Goal: Check status

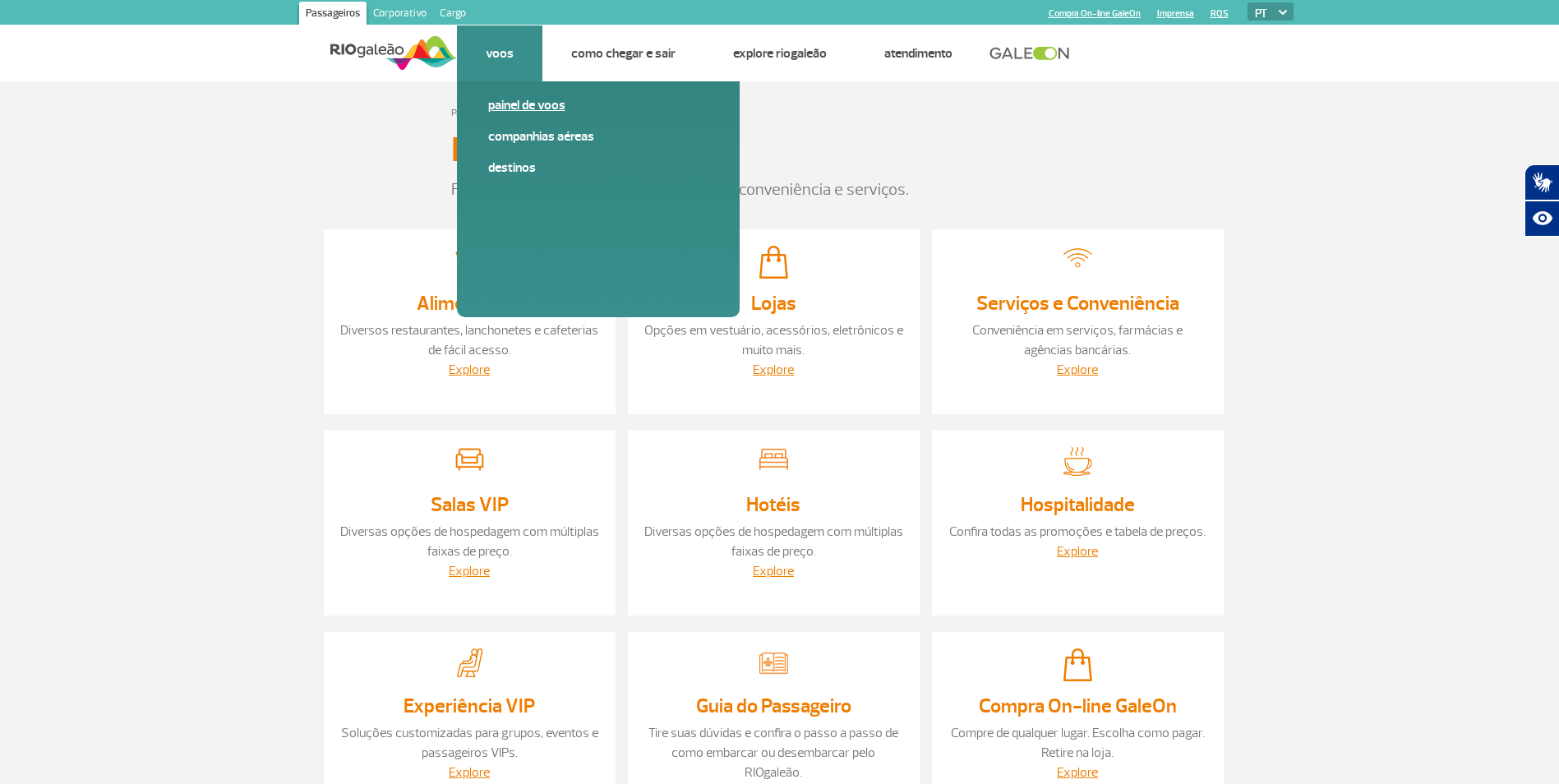
click at [517, 109] on link "Painel de voos" at bounding box center [598, 105] width 220 height 18
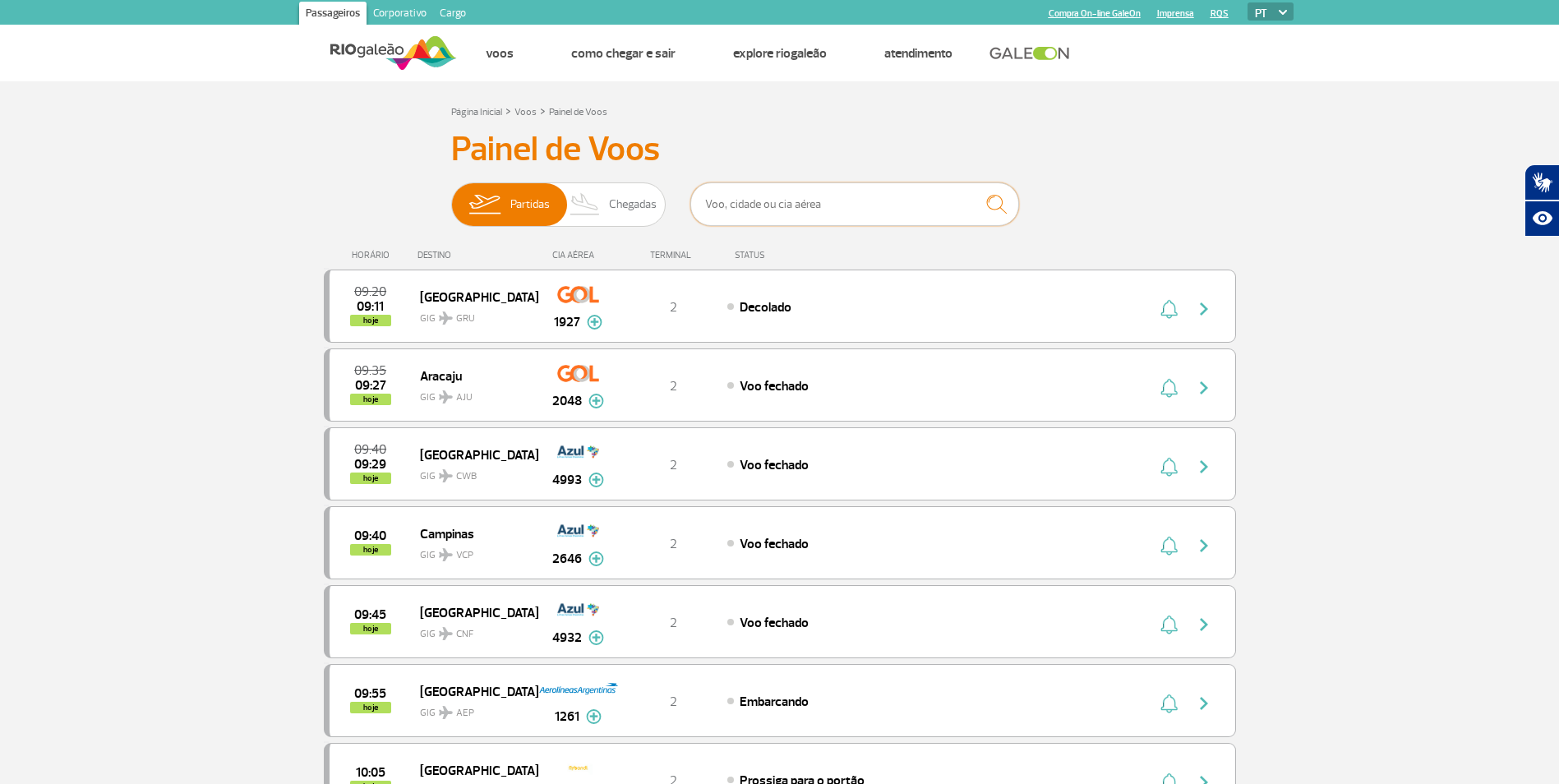
click at [747, 205] on input "text" at bounding box center [855, 204] width 329 height 44
paste input "G3 2096"
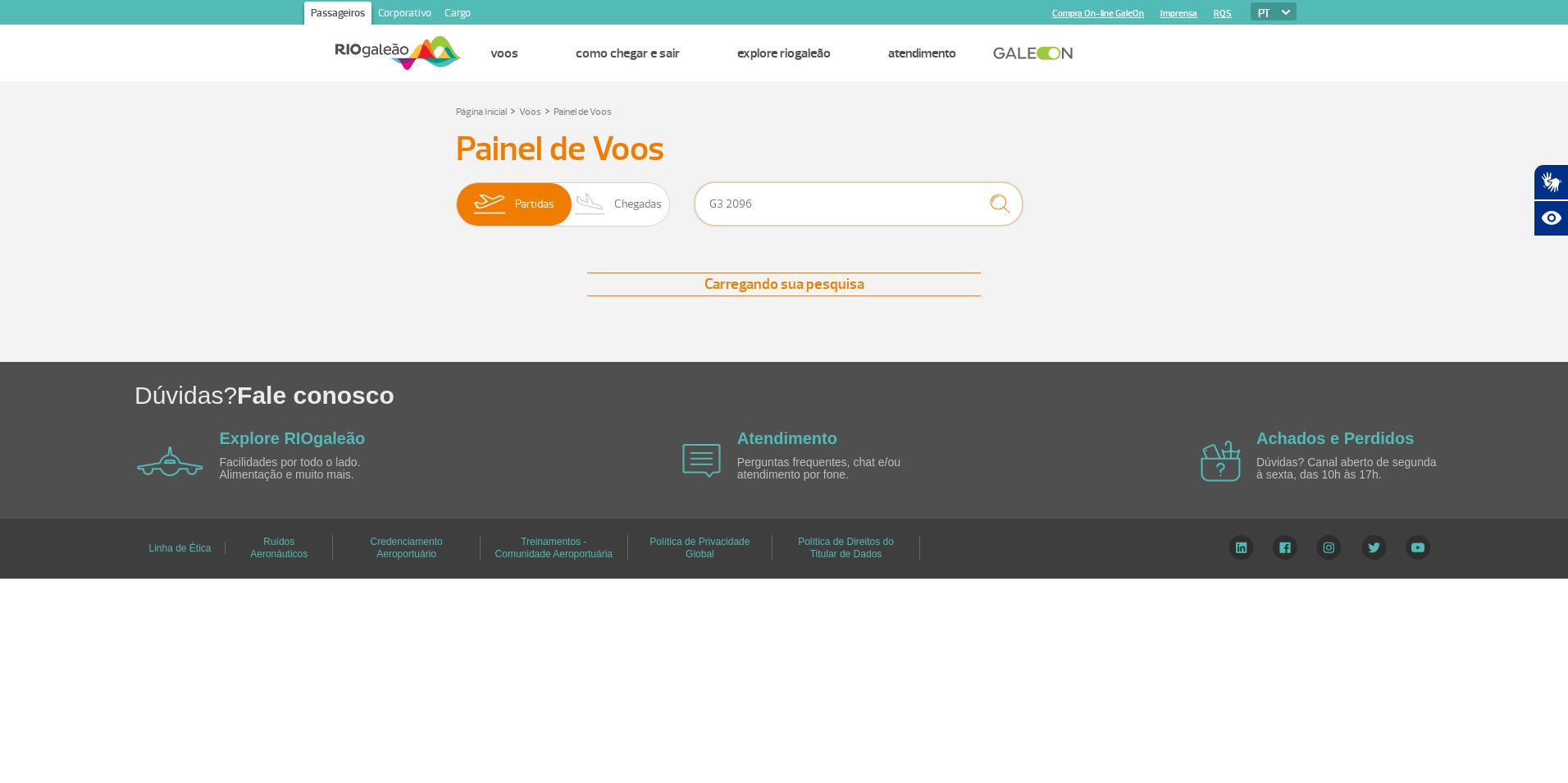
type input "G3 2096"
click at [990, 211] on img "submit" at bounding box center [1000, 204] width 35 height 33
click at [744, 206] on input "G3 2096" at bounding box center [859, 204] width 328 height 44
drag, startPoint x: 762, startPoint y: 203, endPoint x: 662, endPoint y: 203, distance: 100.0
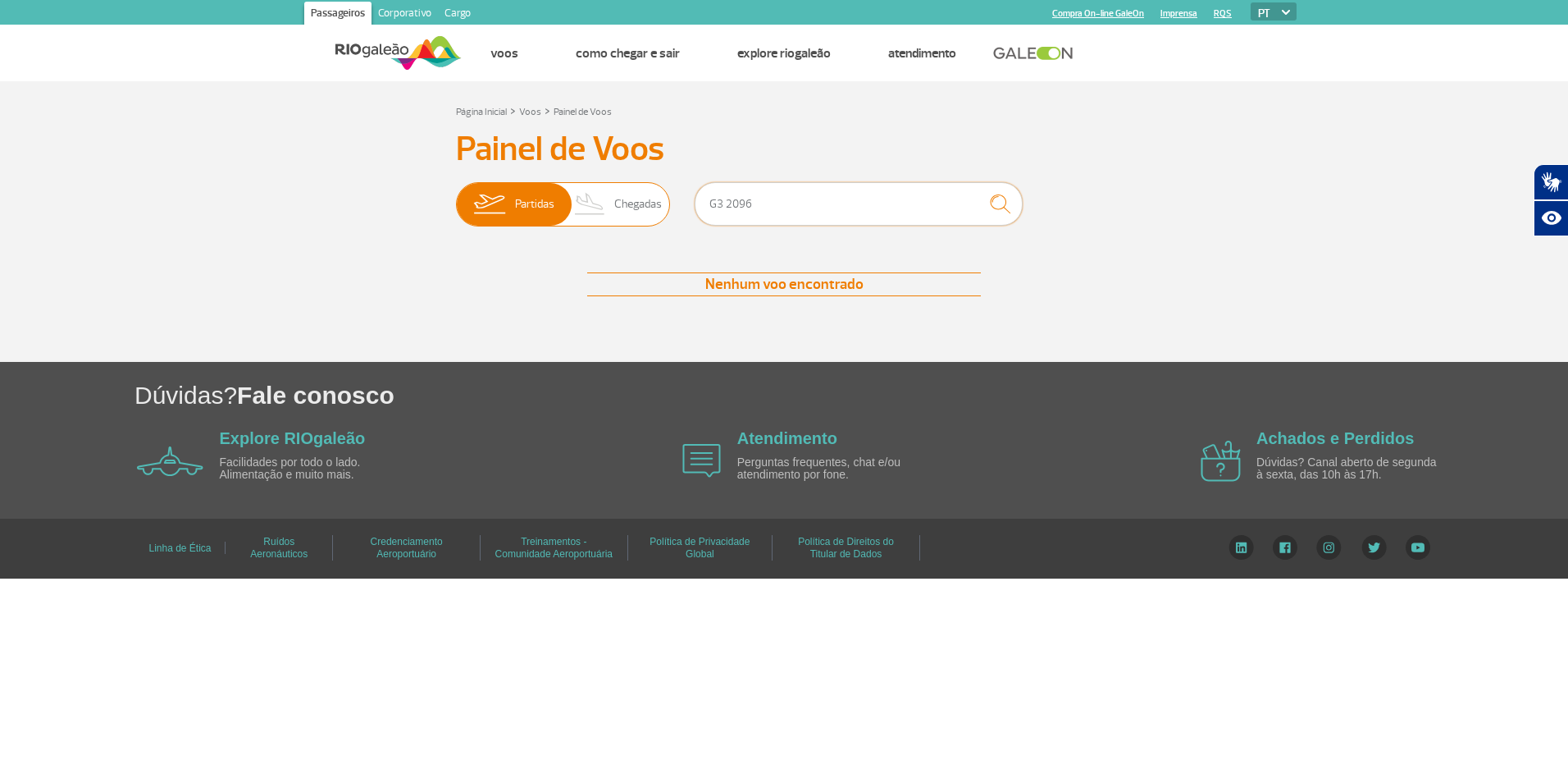
click at [662, 203] on div "Partidas Chegadas G3 2096" at bounding box center [784, 206] width 656 height 49
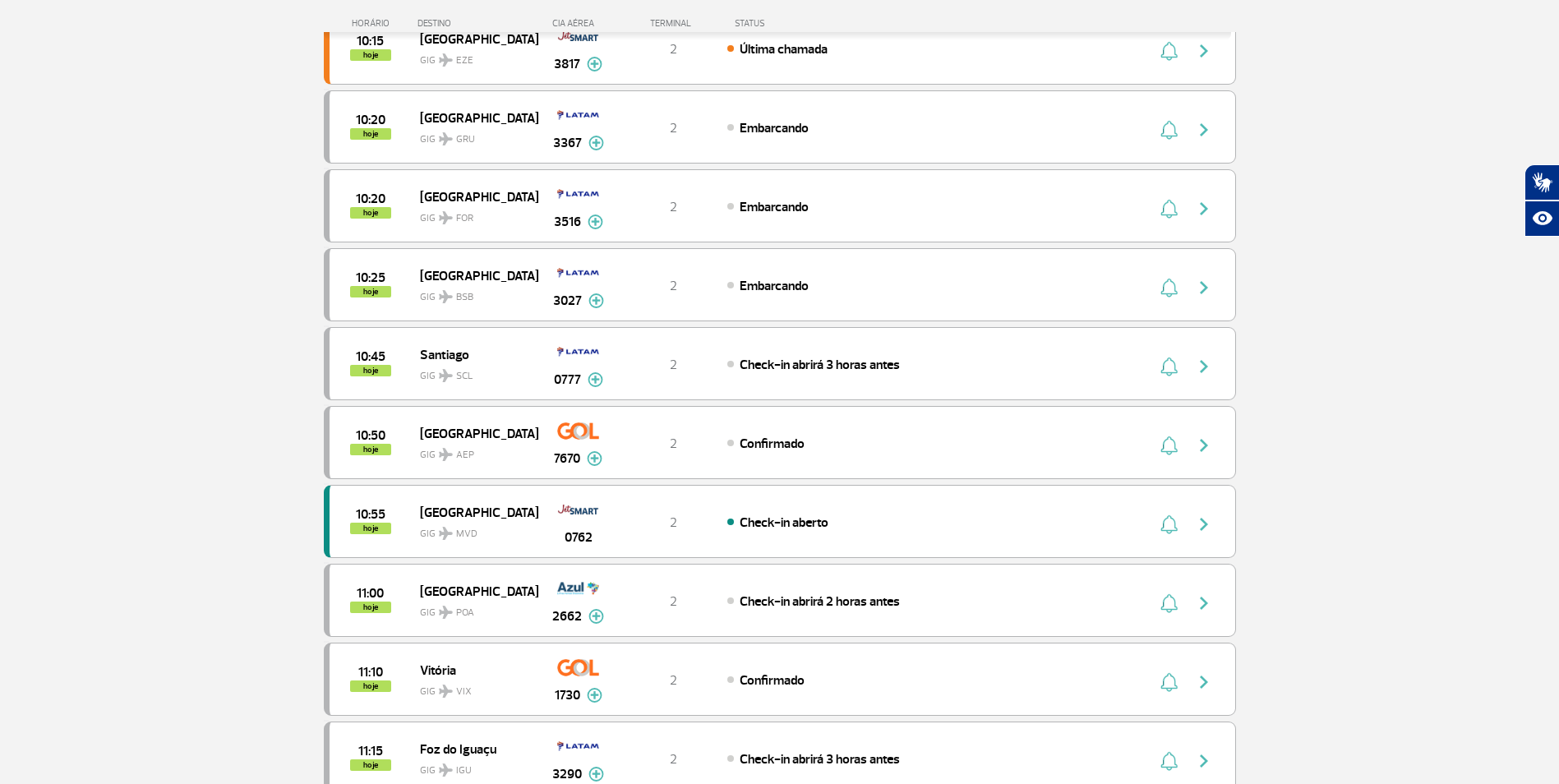
scroll to position [1441, 0]
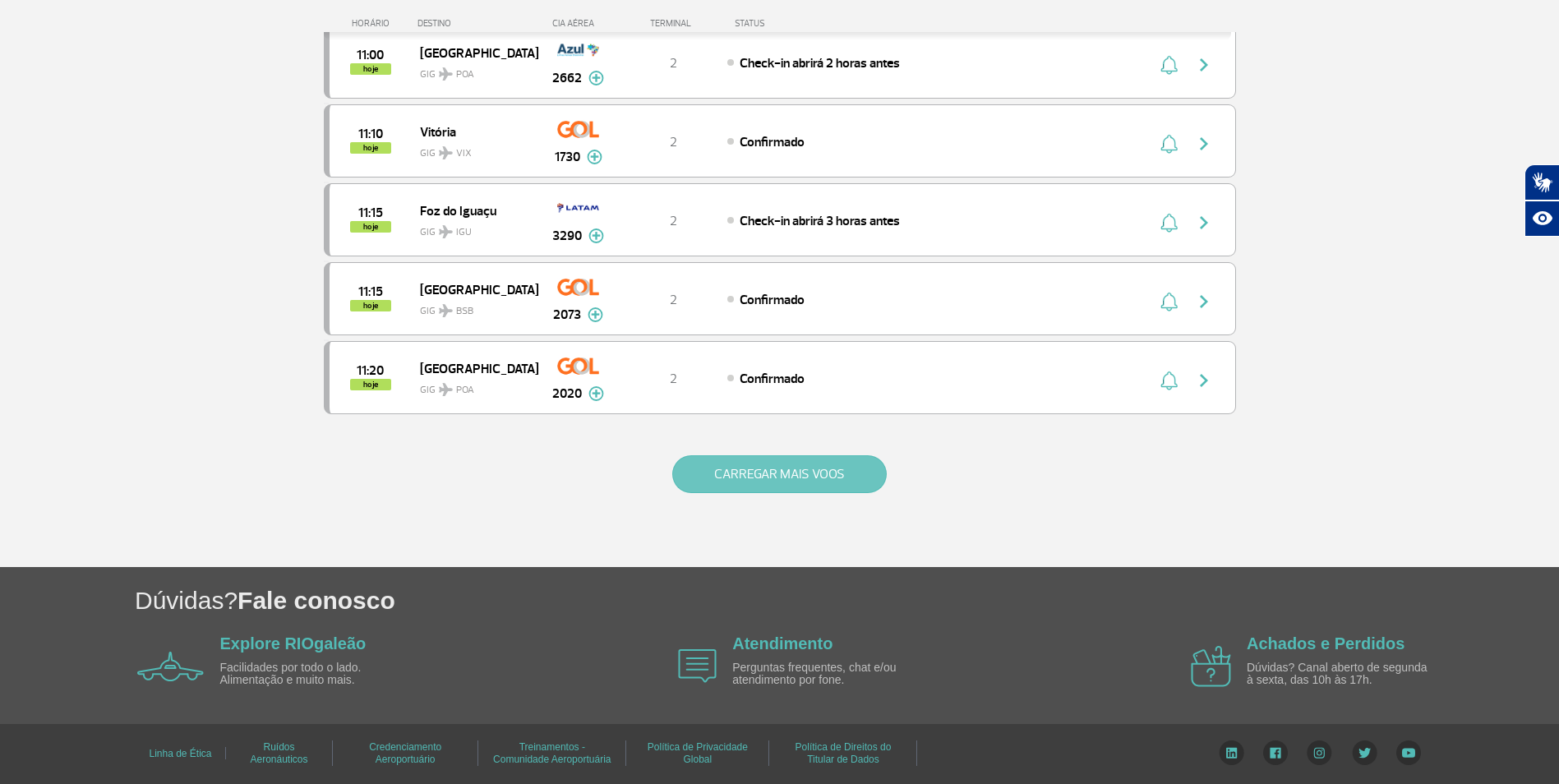
click at [780, 476] on button "CARREGAR MAIS VOOS" at bounding box center [779, 474] width 215 height 38
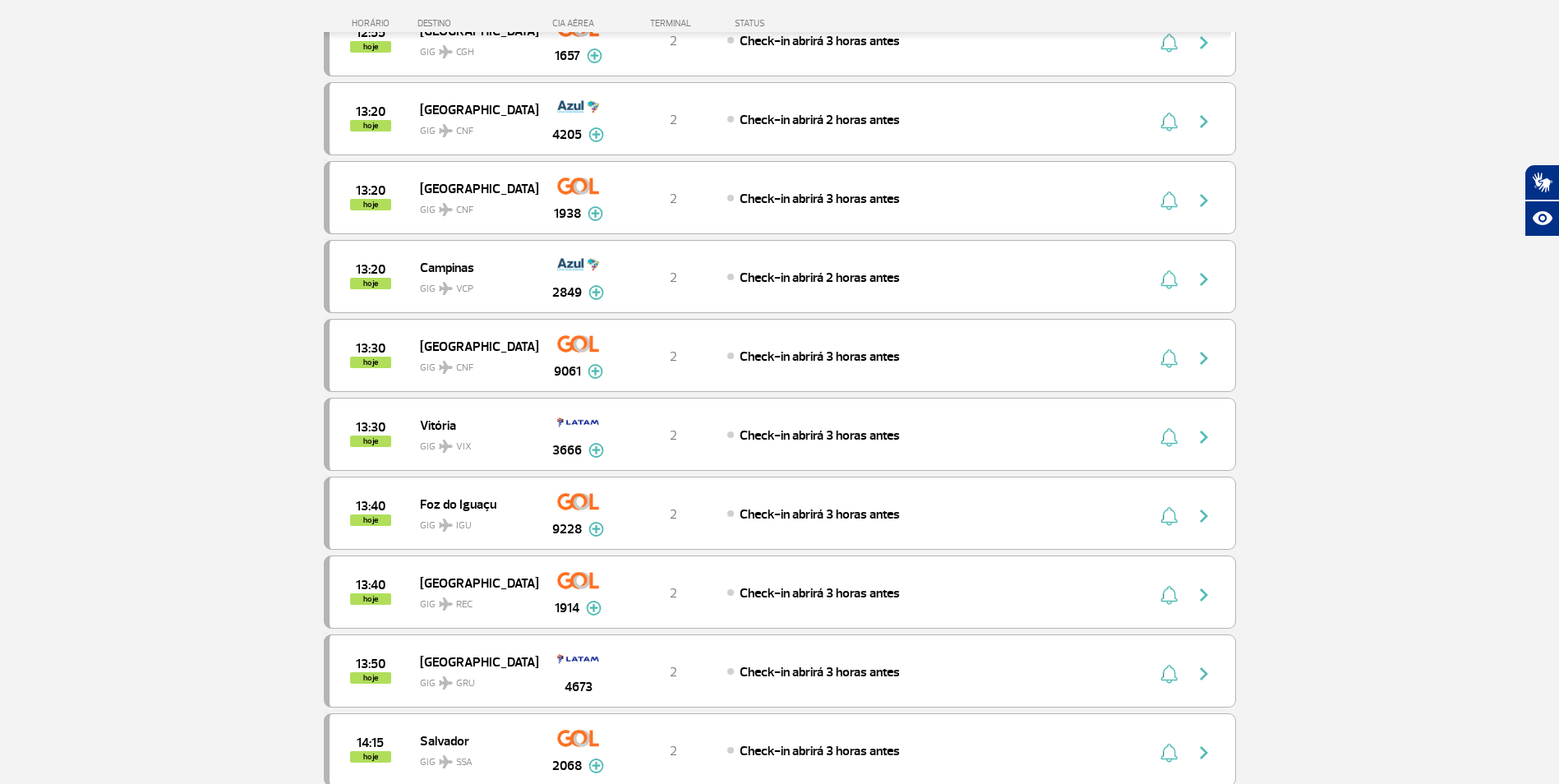
scroll to position [2947, 0]
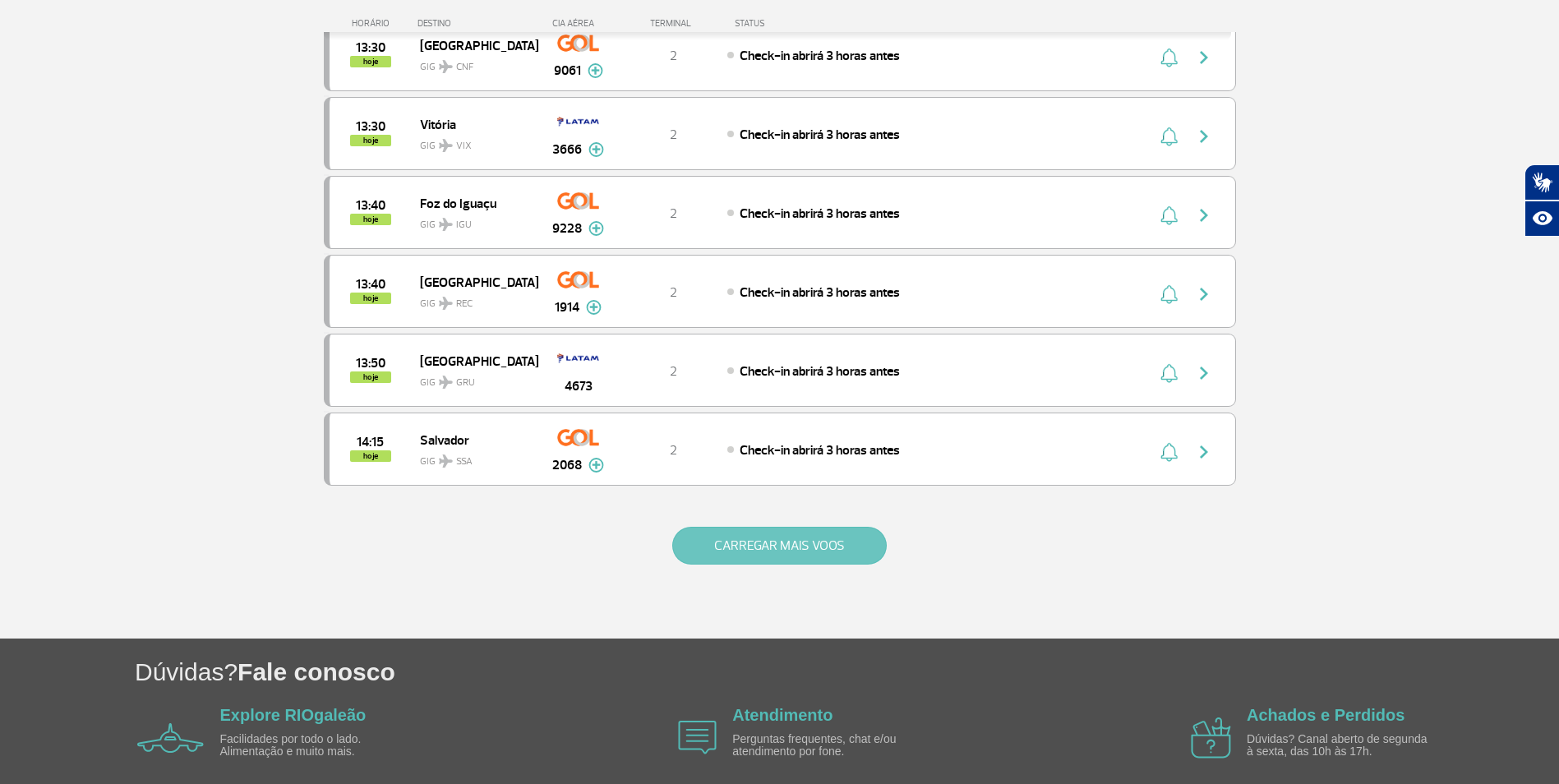
click at [739, 539] on button "CARREGAR MAIS VOOS" at bounding box center [779, 545] width 215 height 38
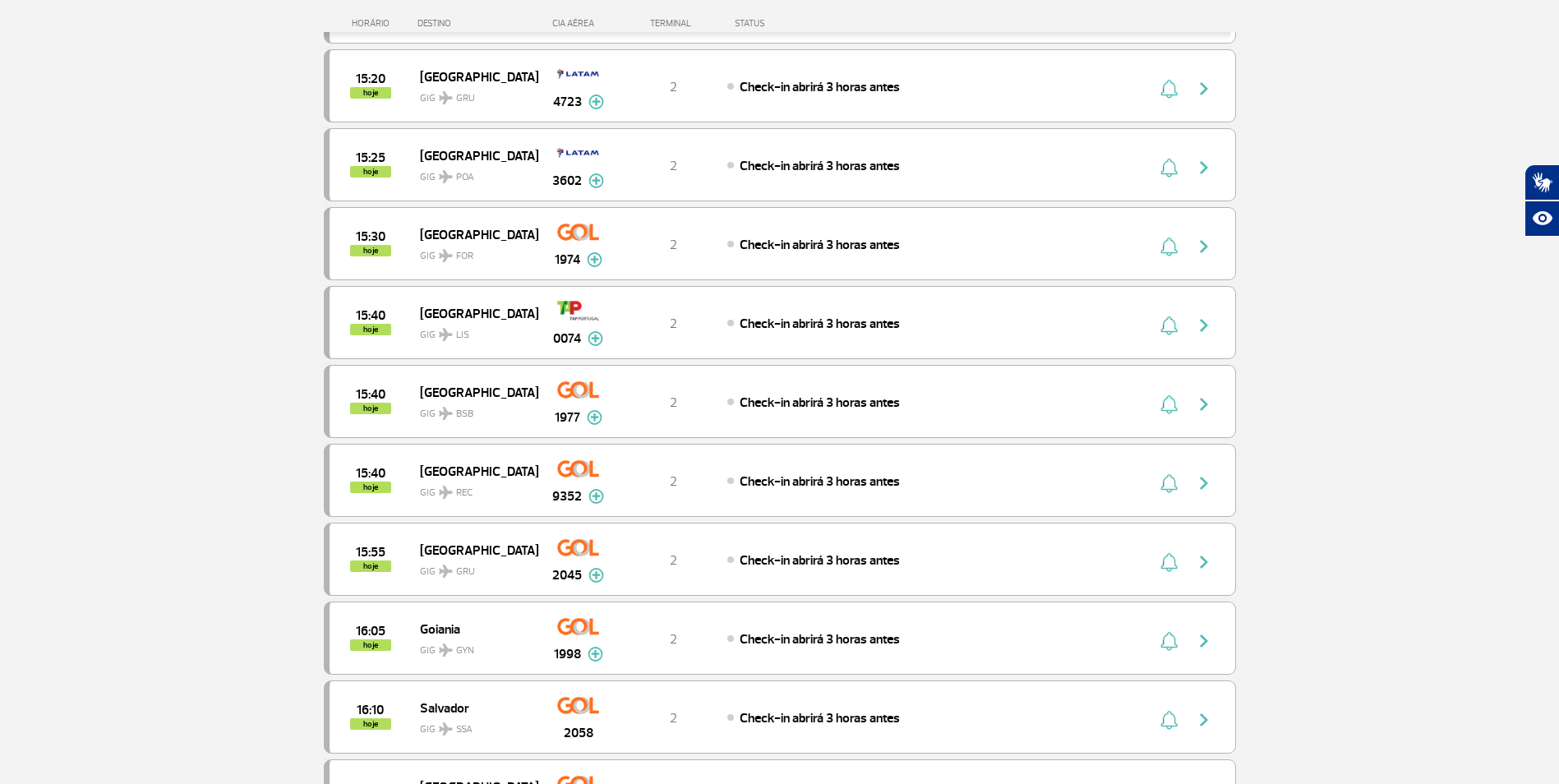
scroll to position [4584, 0]
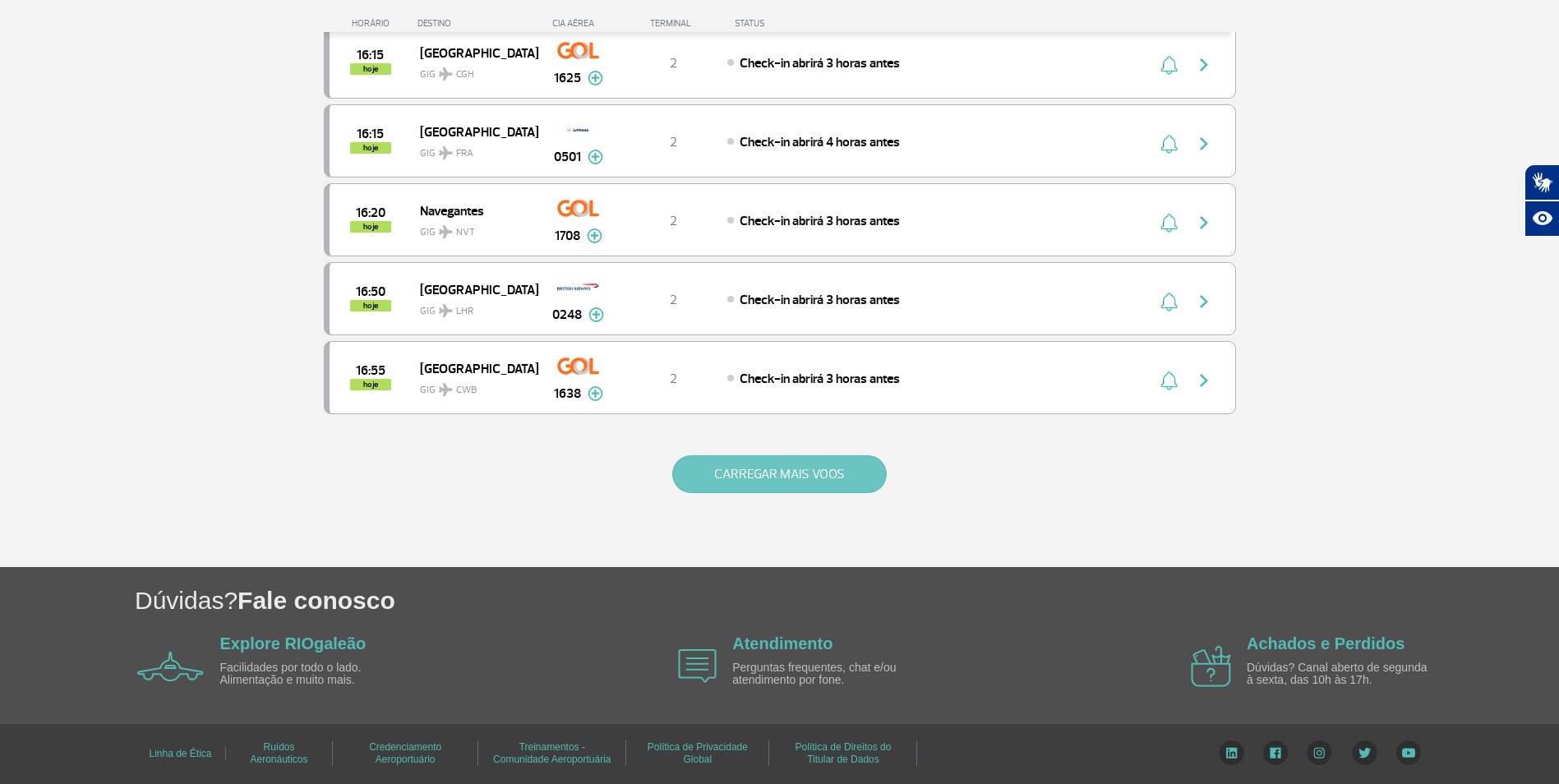
click at [727, 483] on button "CARREGAR MAIS VOOS" at bounding box center [779, 474] width 215 height 38
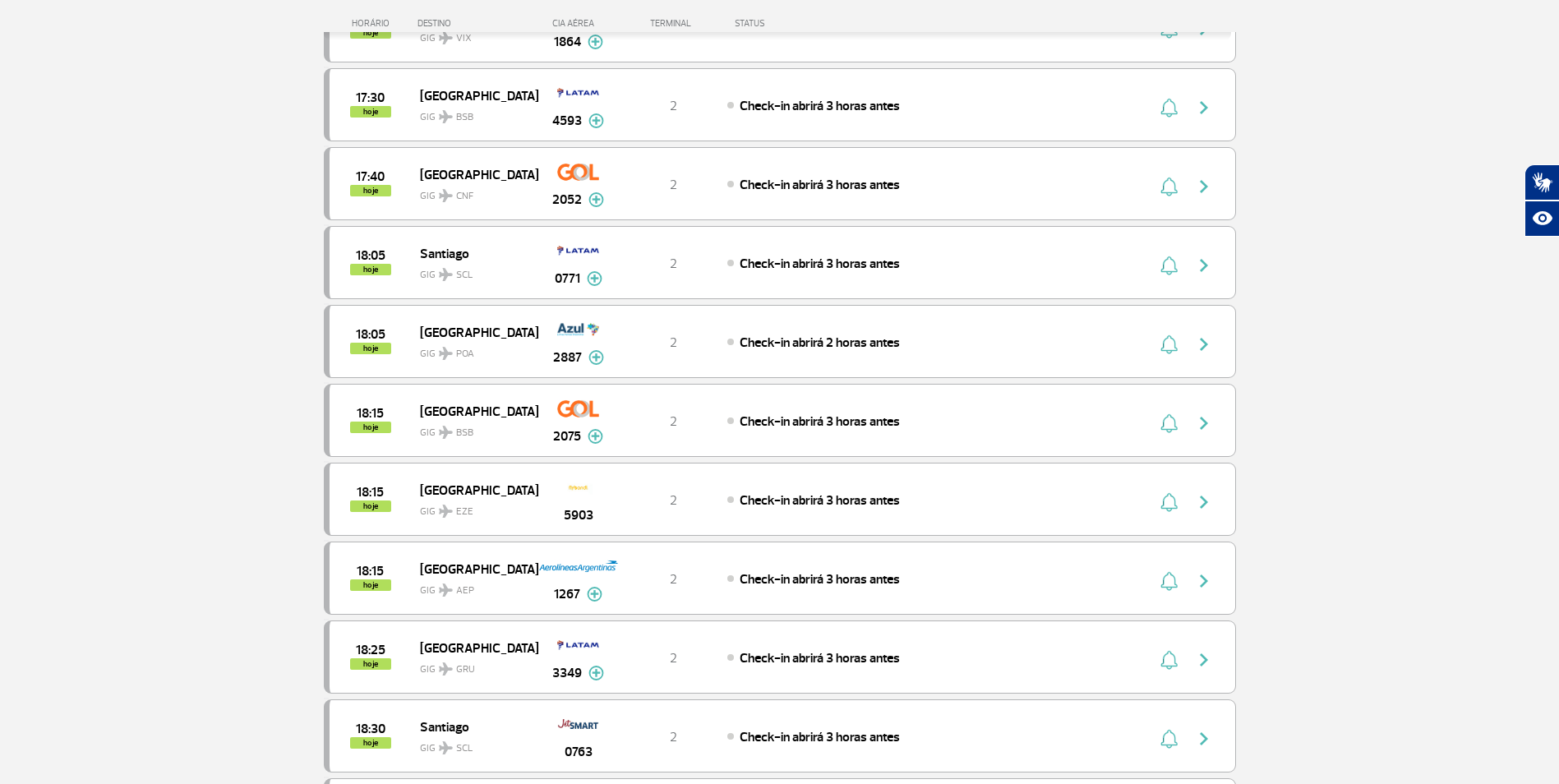
scroll to position [6161, 0]
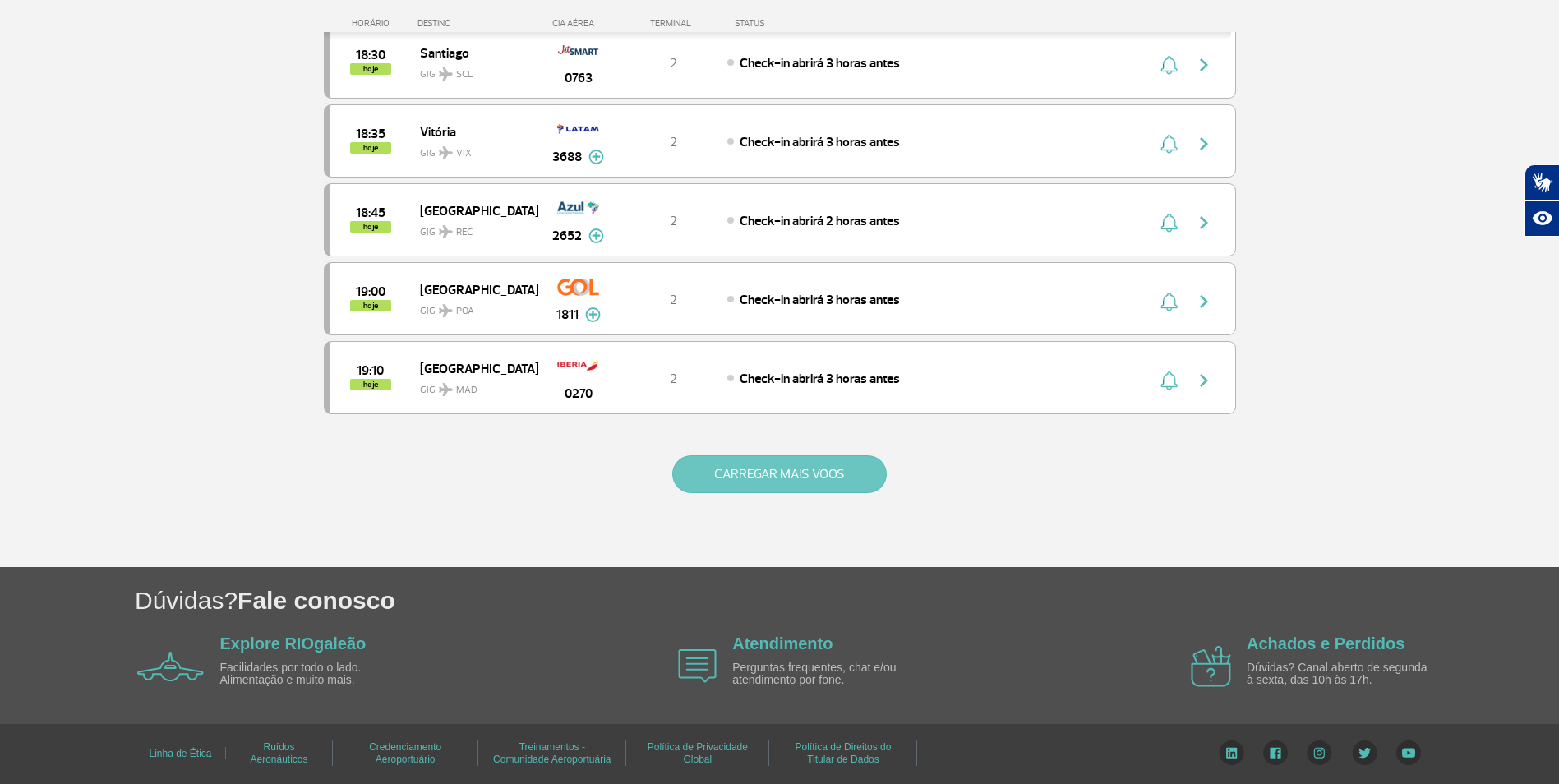
click at [759, 467] on button "CARREGAR MAIS VOOS" at bounding box center [779, 474] width 215 height 38
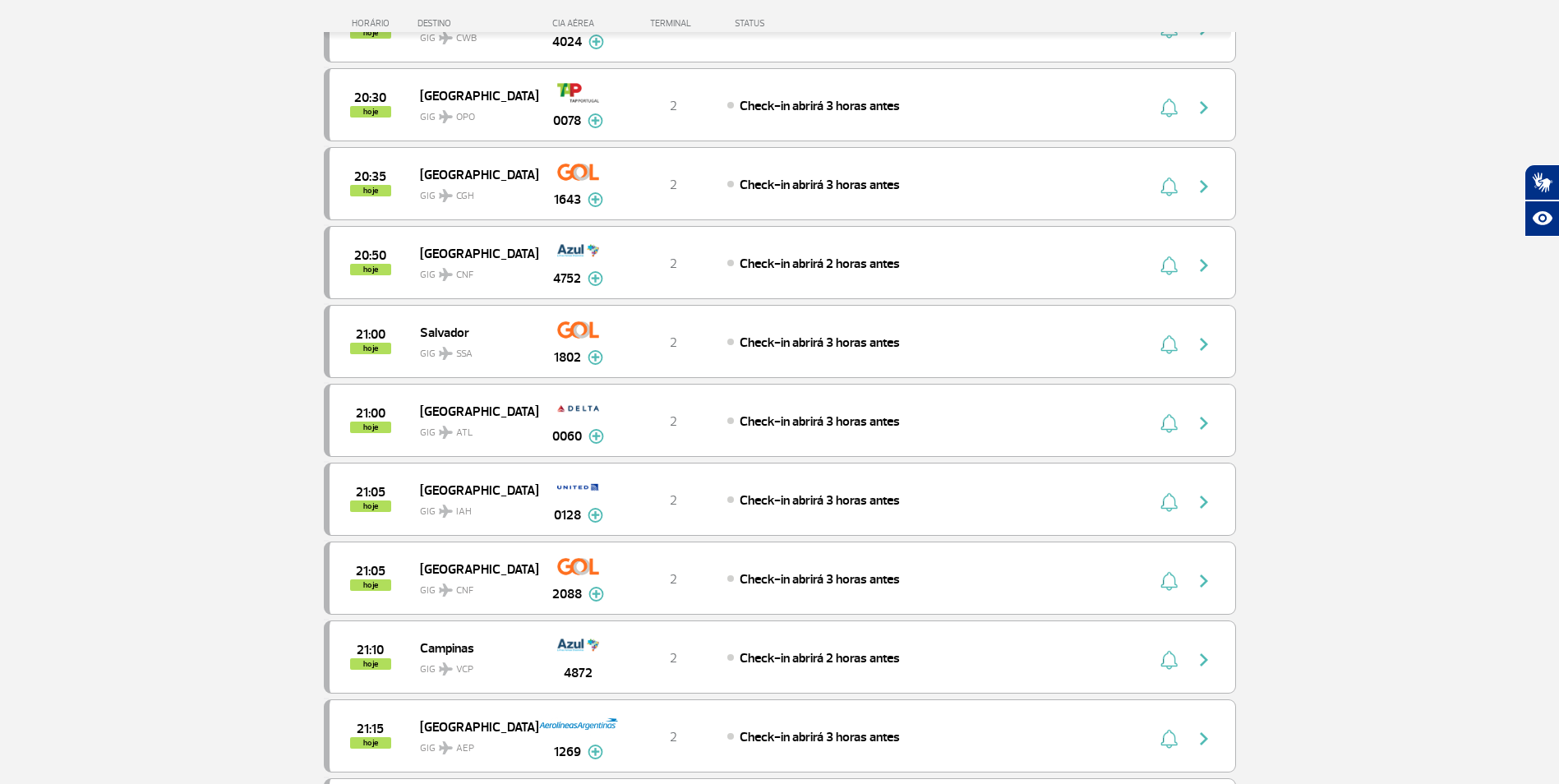
scroll to position [7667, 0]
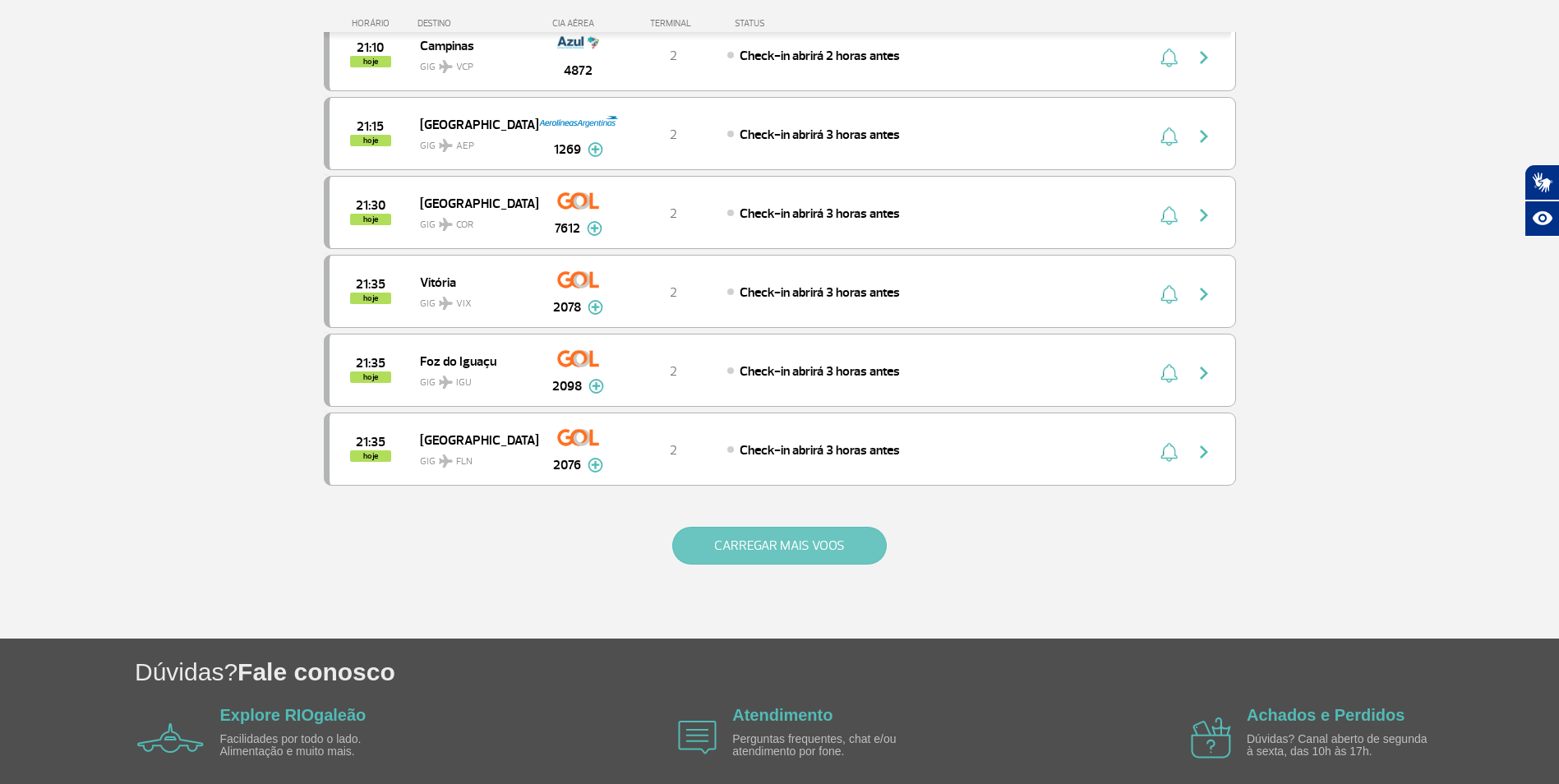
click at [760, 554] on button "CARREGAR MAIS VOOS" at bounding box center [779, 545] width 215 height 38
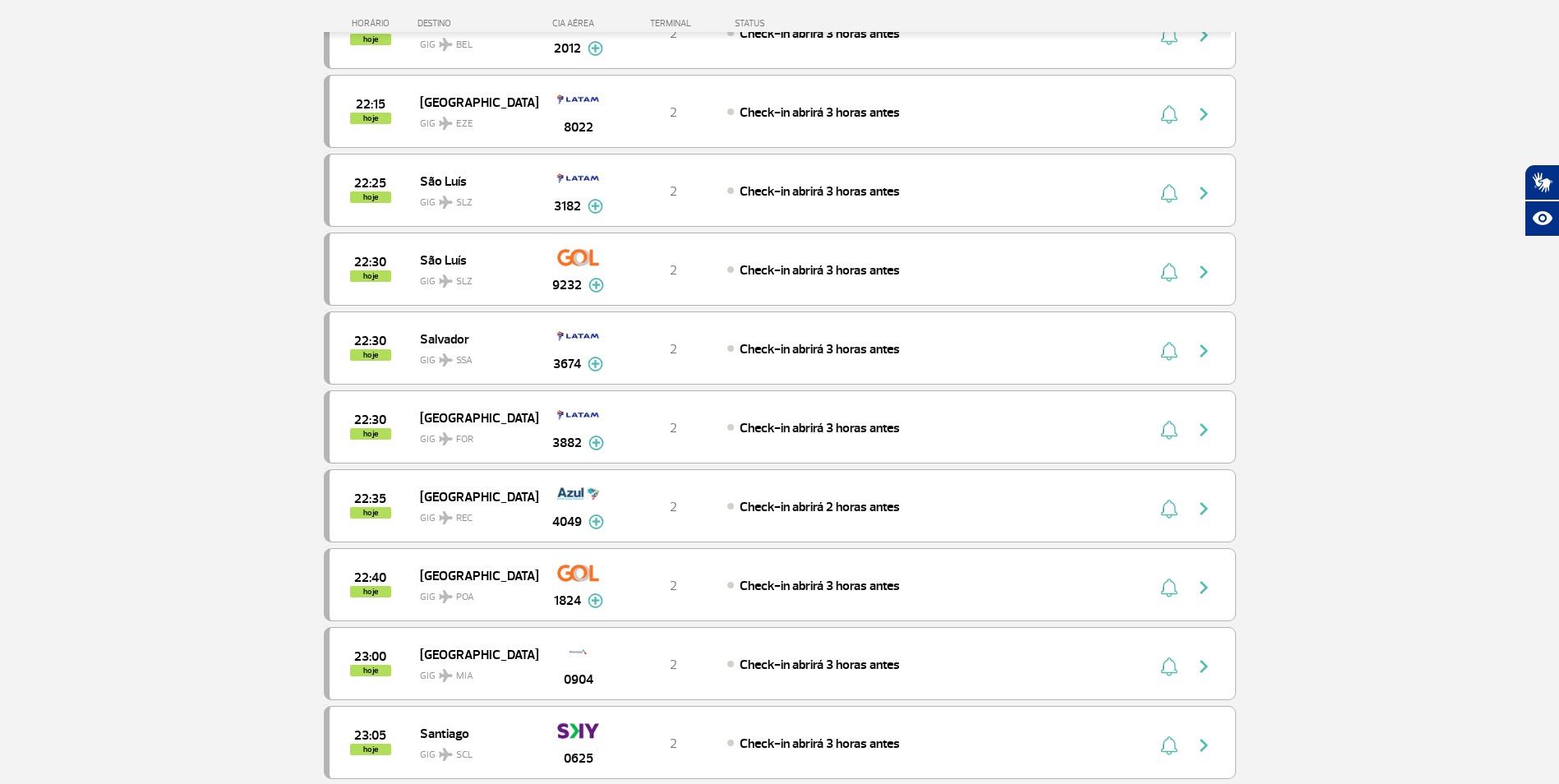
scroll to position [9173, 0]
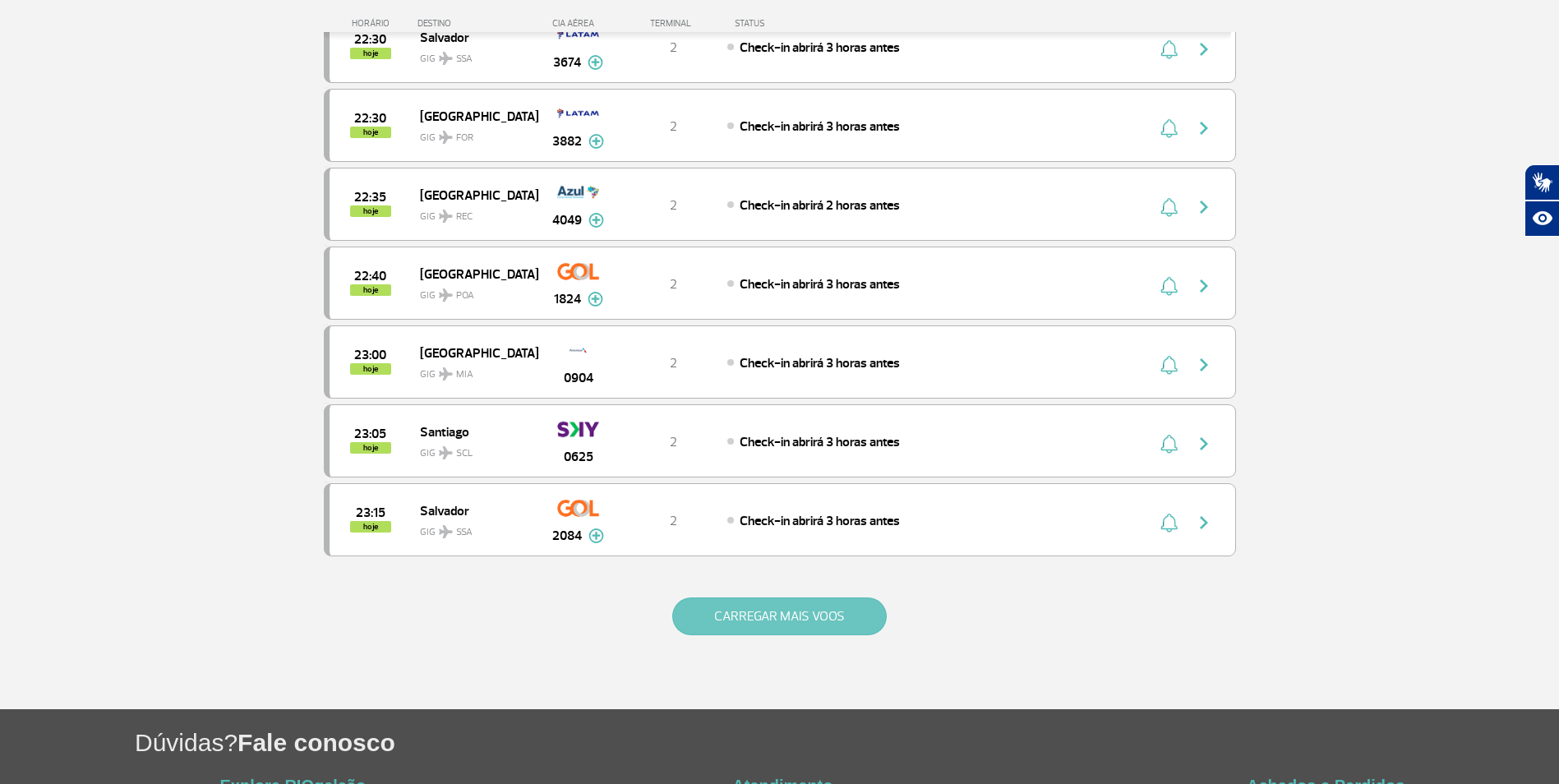
click at [761, 624] on button "CARREGAR MAIS VOOS" at bounding box center [779, 615] width 215 height 38
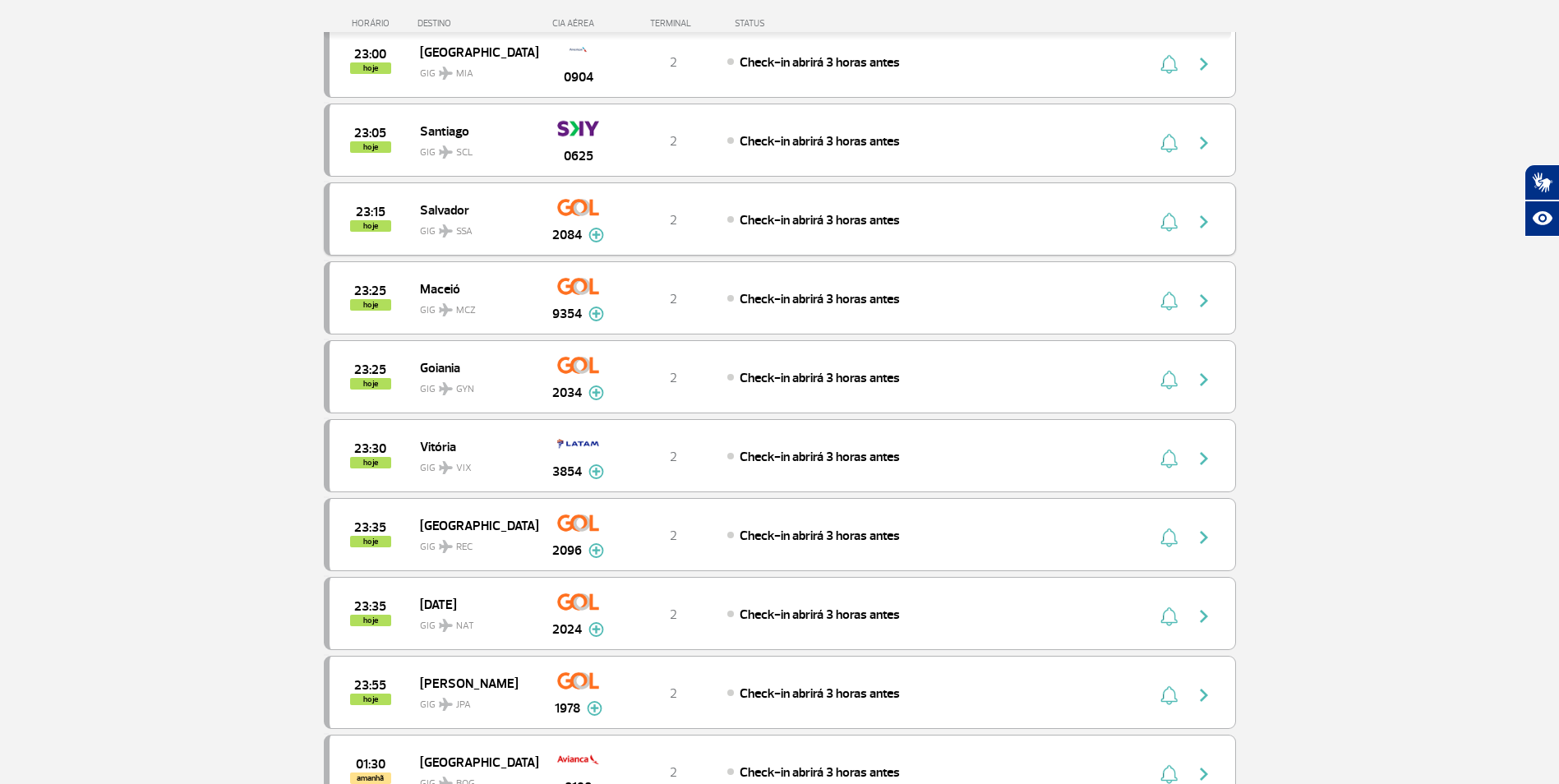
scroll to position [9775, 0]
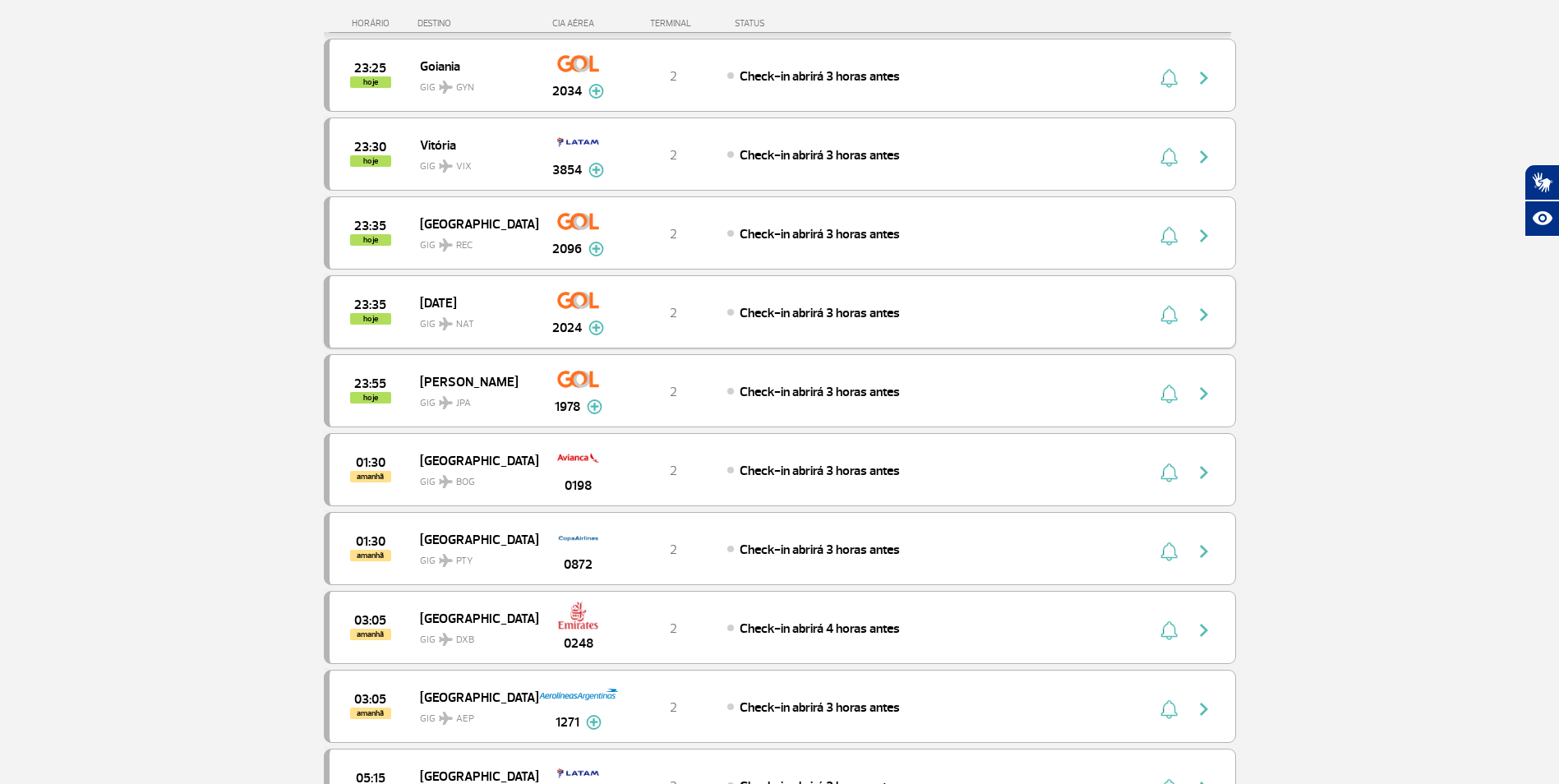
click at [971, 316] on div "Check-in abrirá 3 horas antes" at bounding box center [908, 312] width 362 height 18
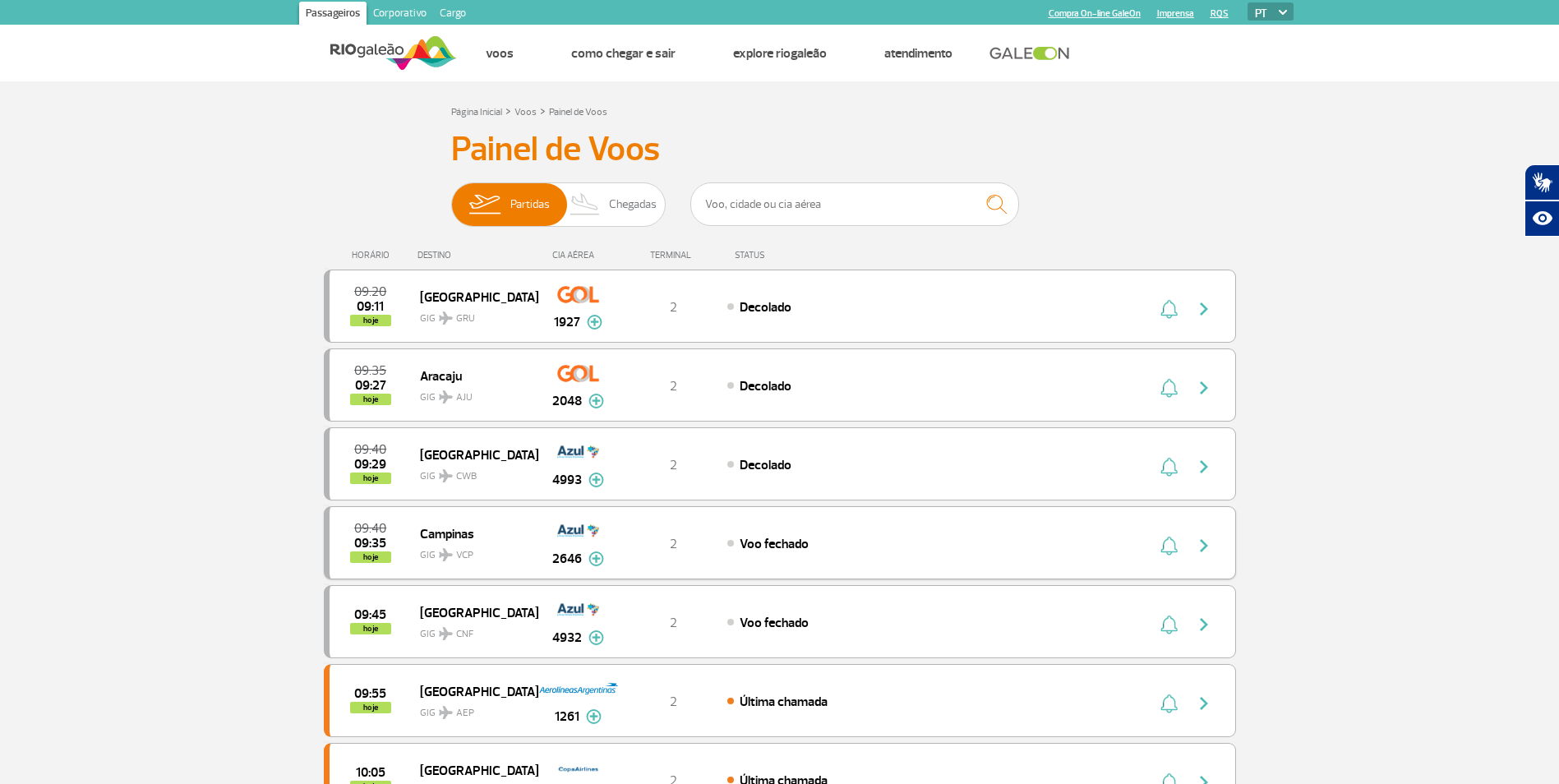
scroll to position [1441, 0]
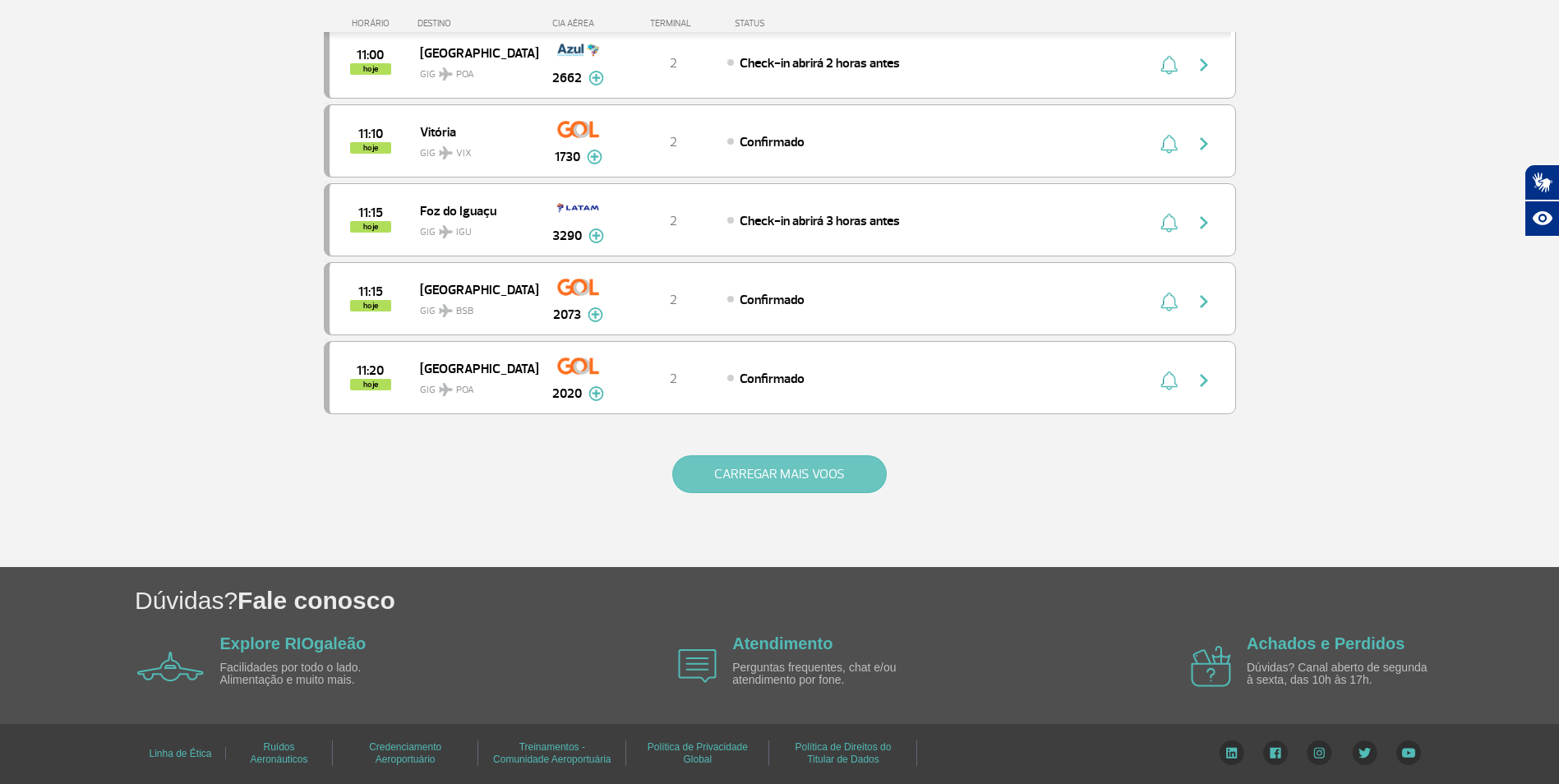
click at [814, 468] on button "CARREGAR MAIS VOOS" at bounding box center [779, 474] width 215 height 38
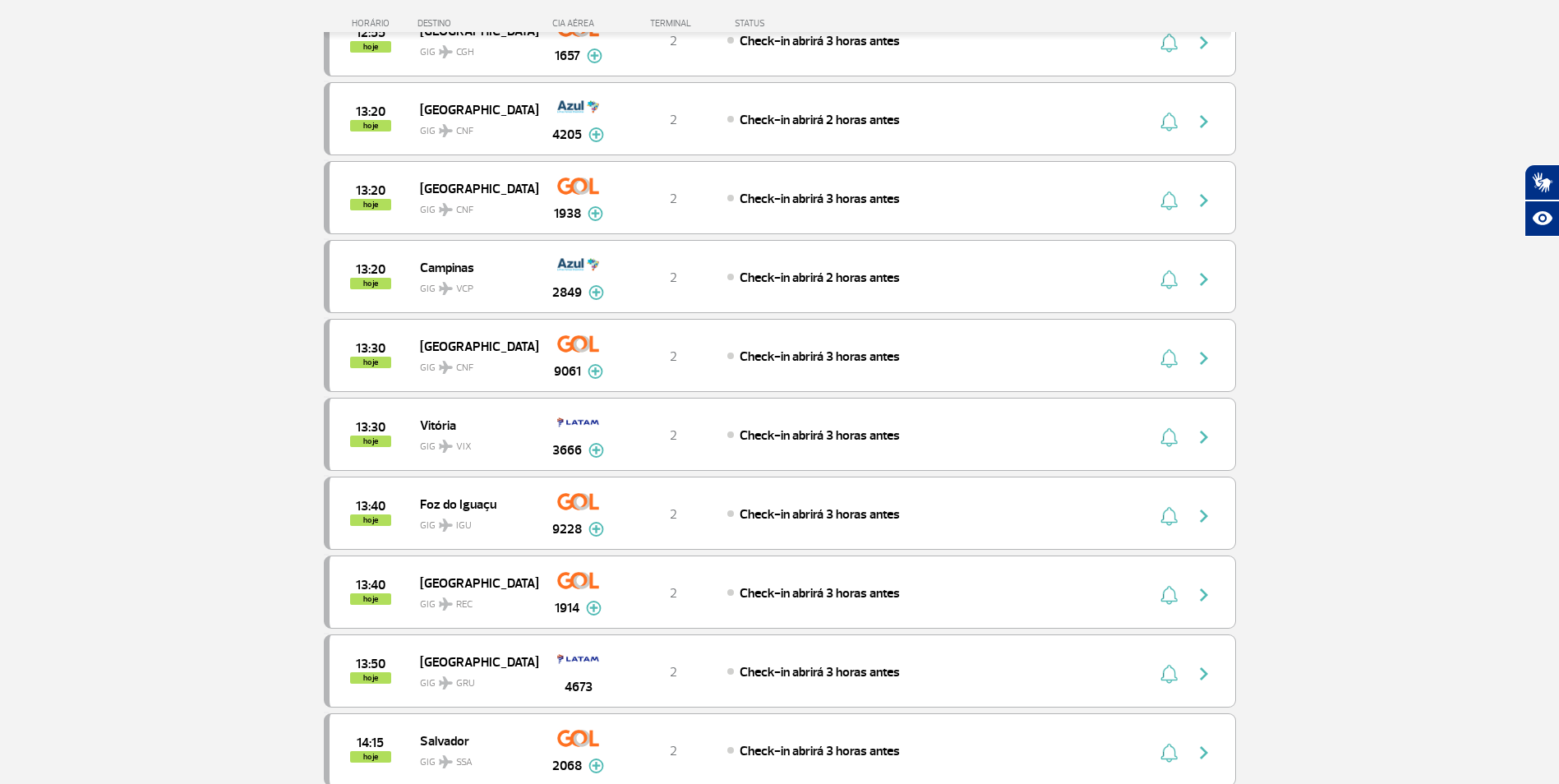
scroll to position [3018, 0]
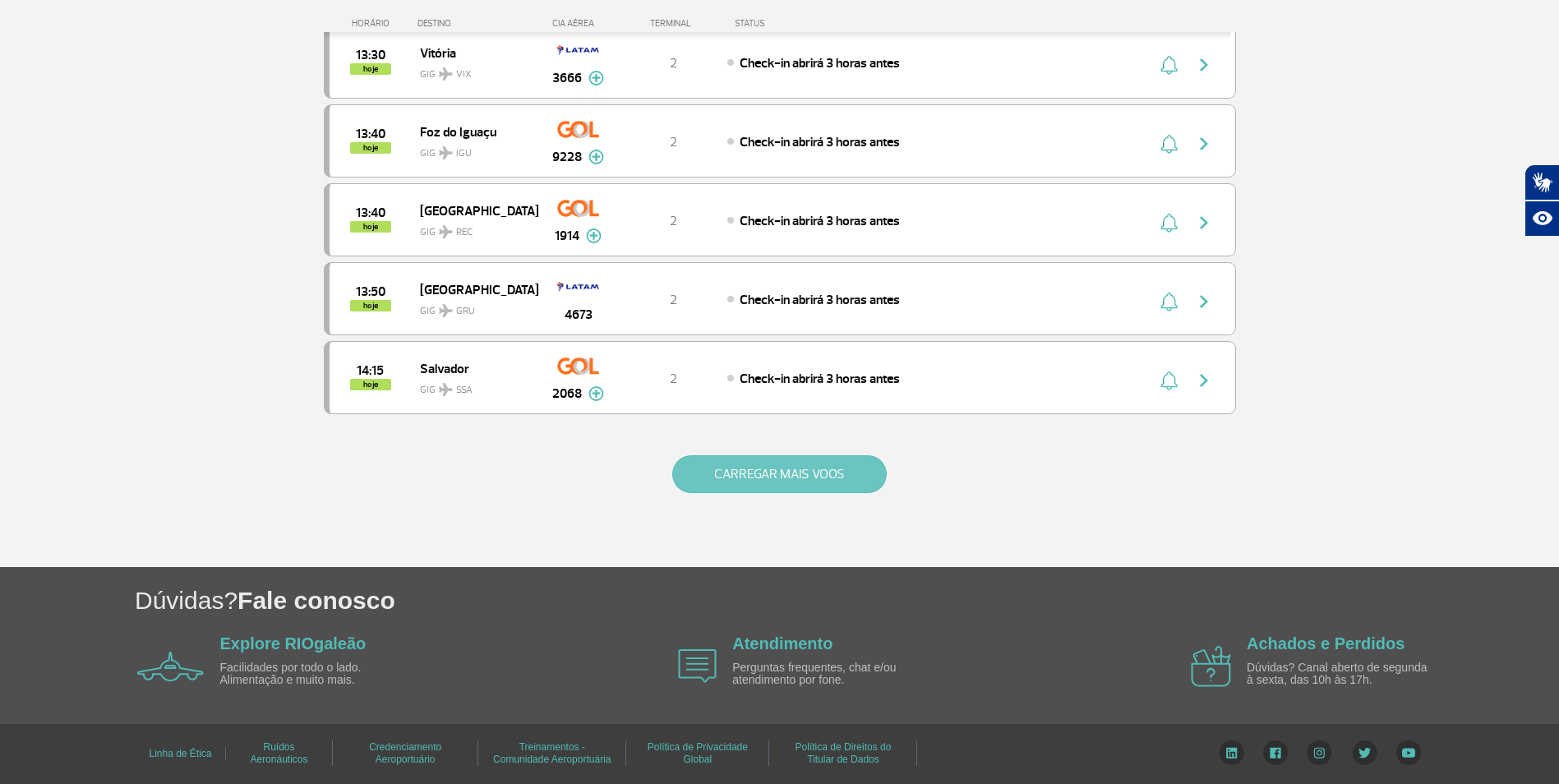
click at [811, 468] on button "CARREGAR MAIS VOOS" at bounding box center [779, 474] width 215 height 38
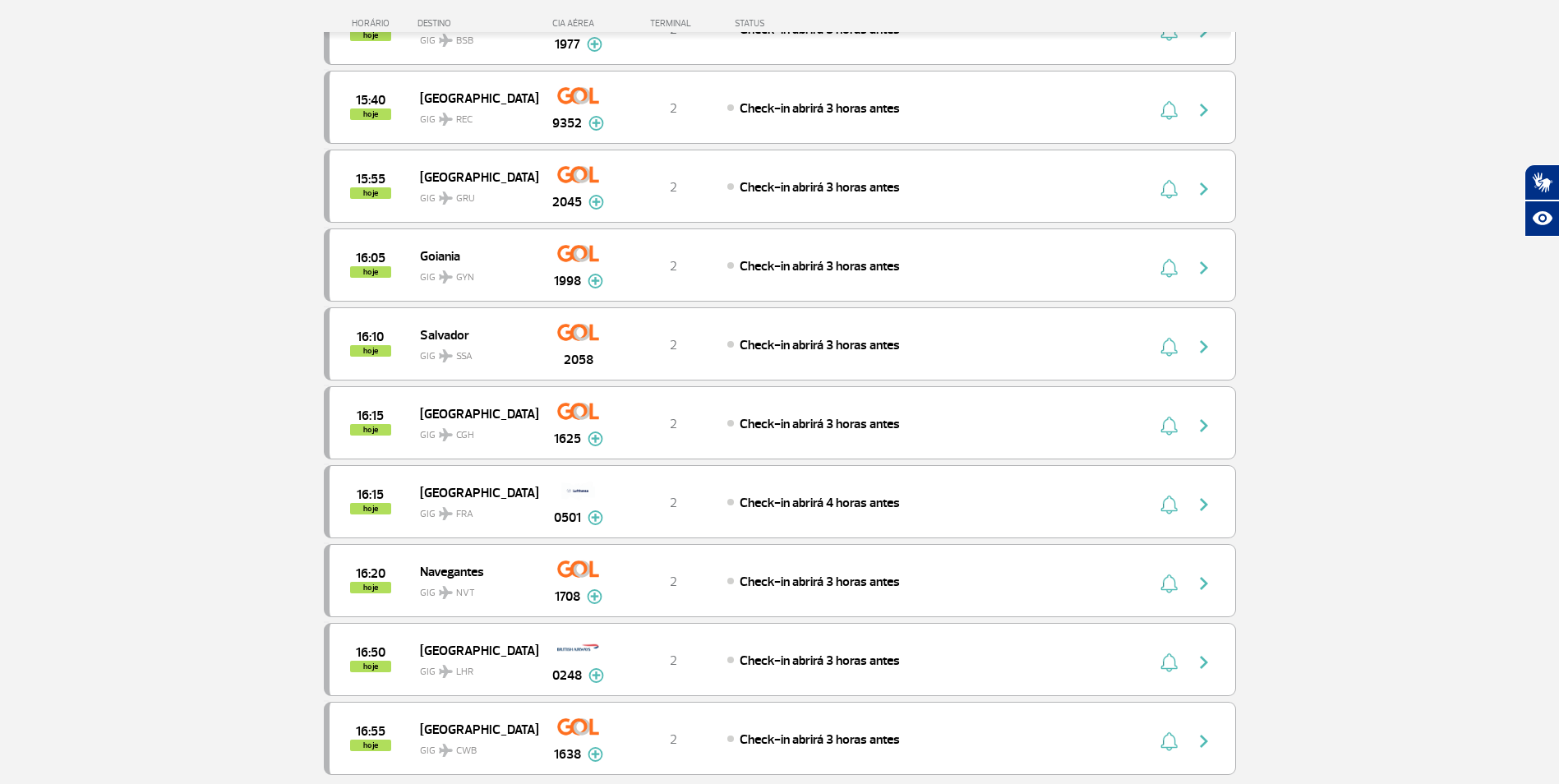
scroll to position [4584, 0]
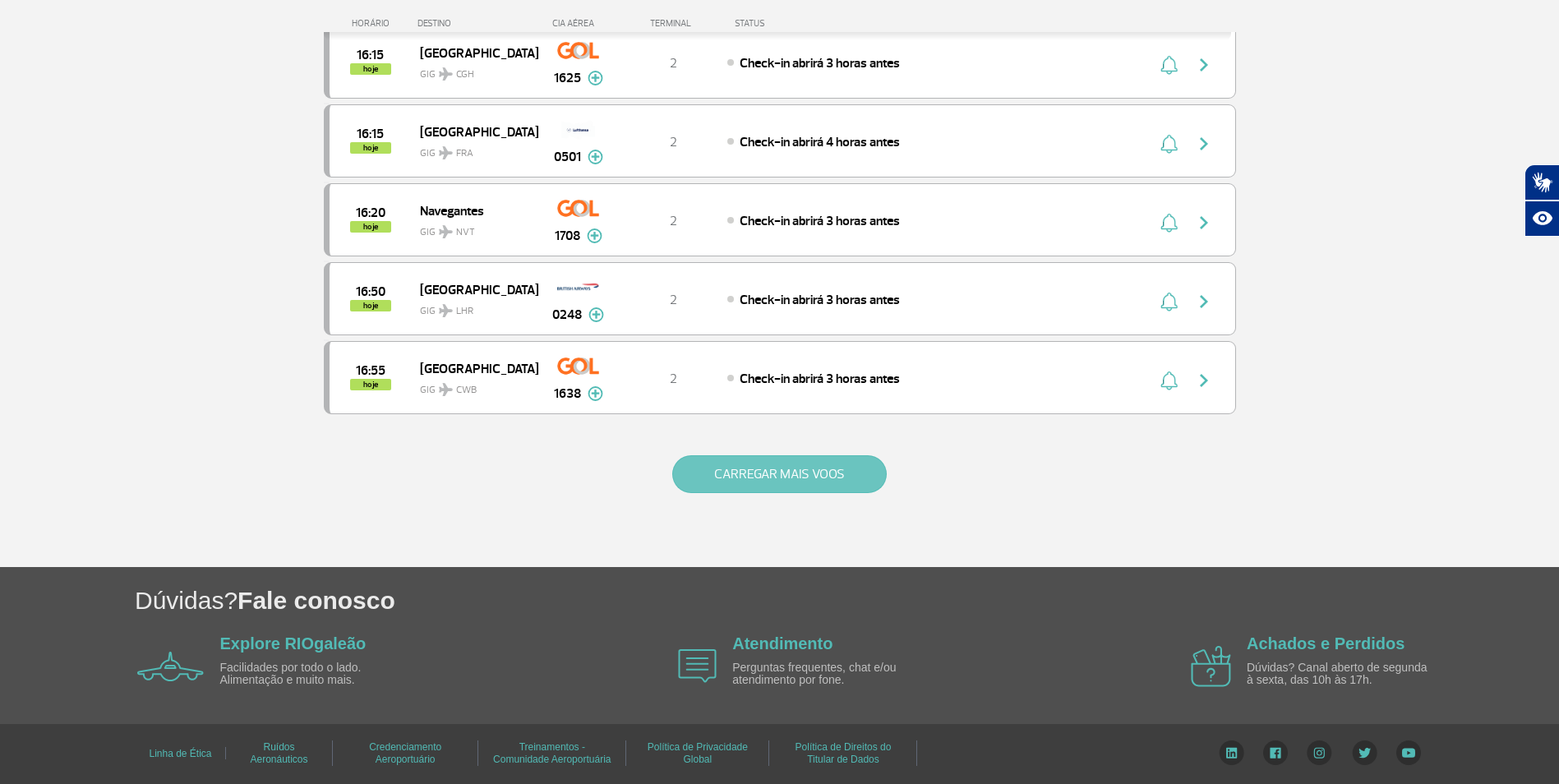
click at [811, 468] on button "CARREGAR MAIS VOOS" at bounding box center [779, 474] width 215 height 38
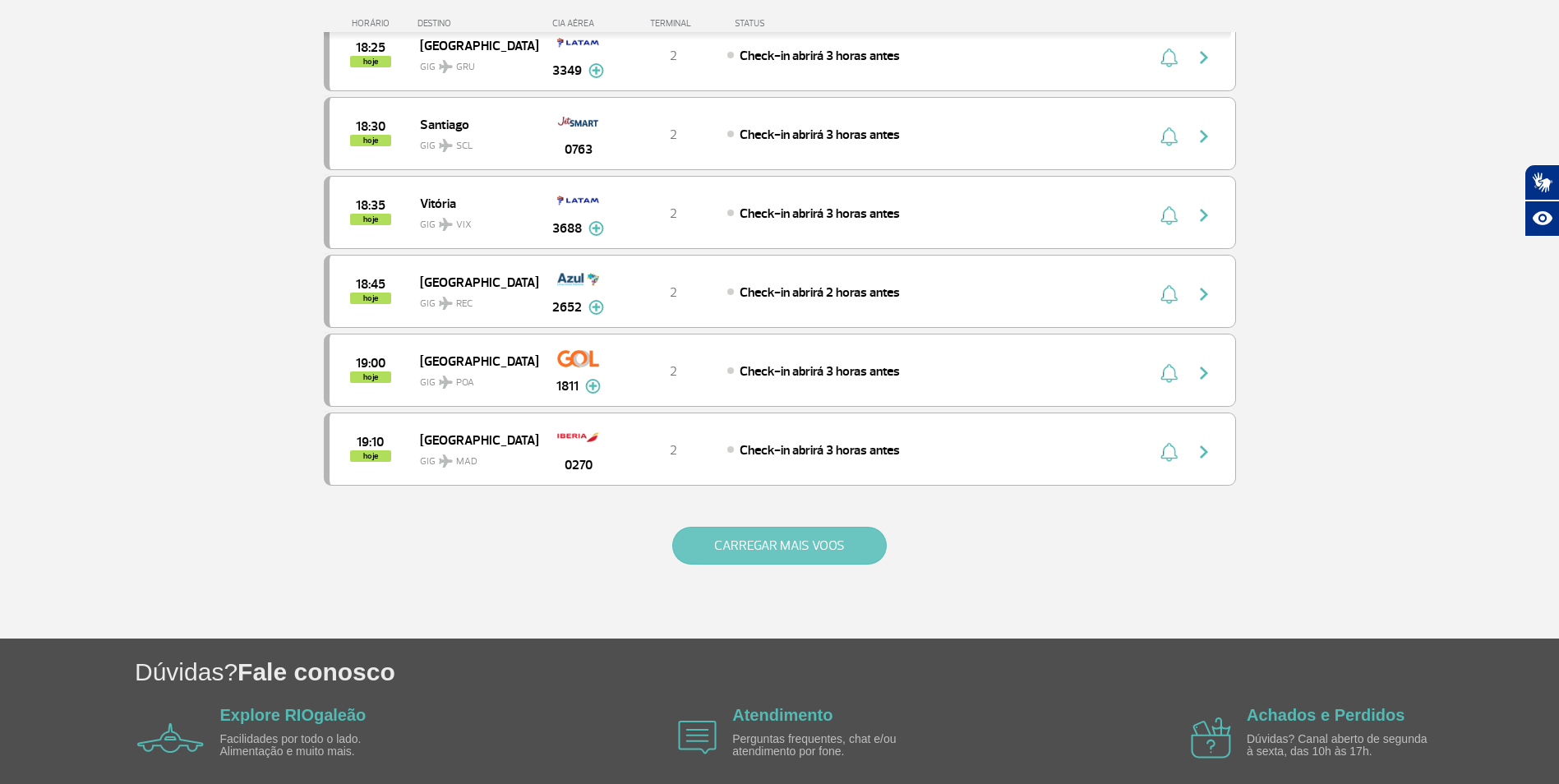
scroll to position [6161, 0]
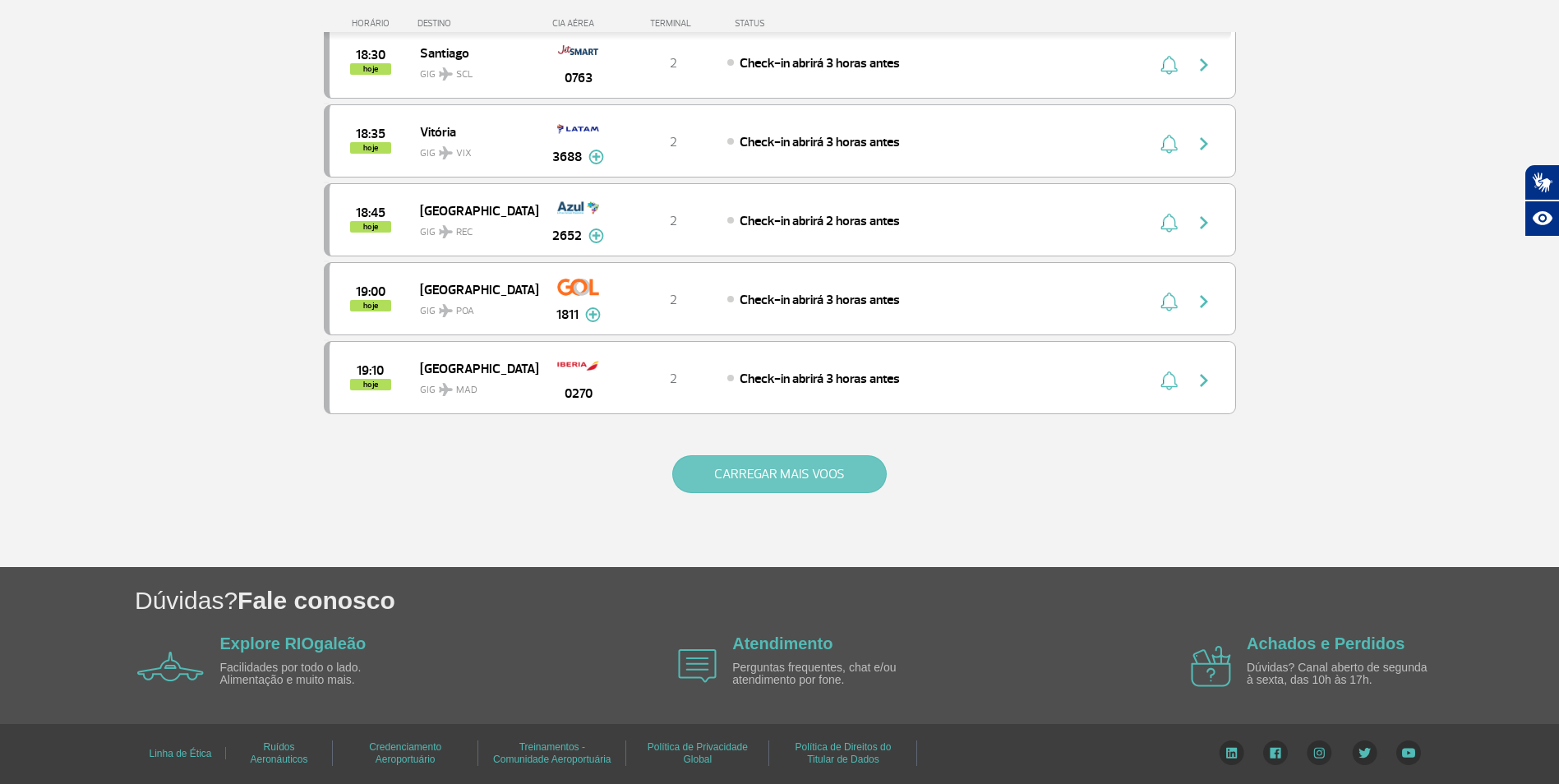
click at [811, 468] on button "CARREGAR MAIS VOOS" at bounding box center [779, 474] width 215 height 38
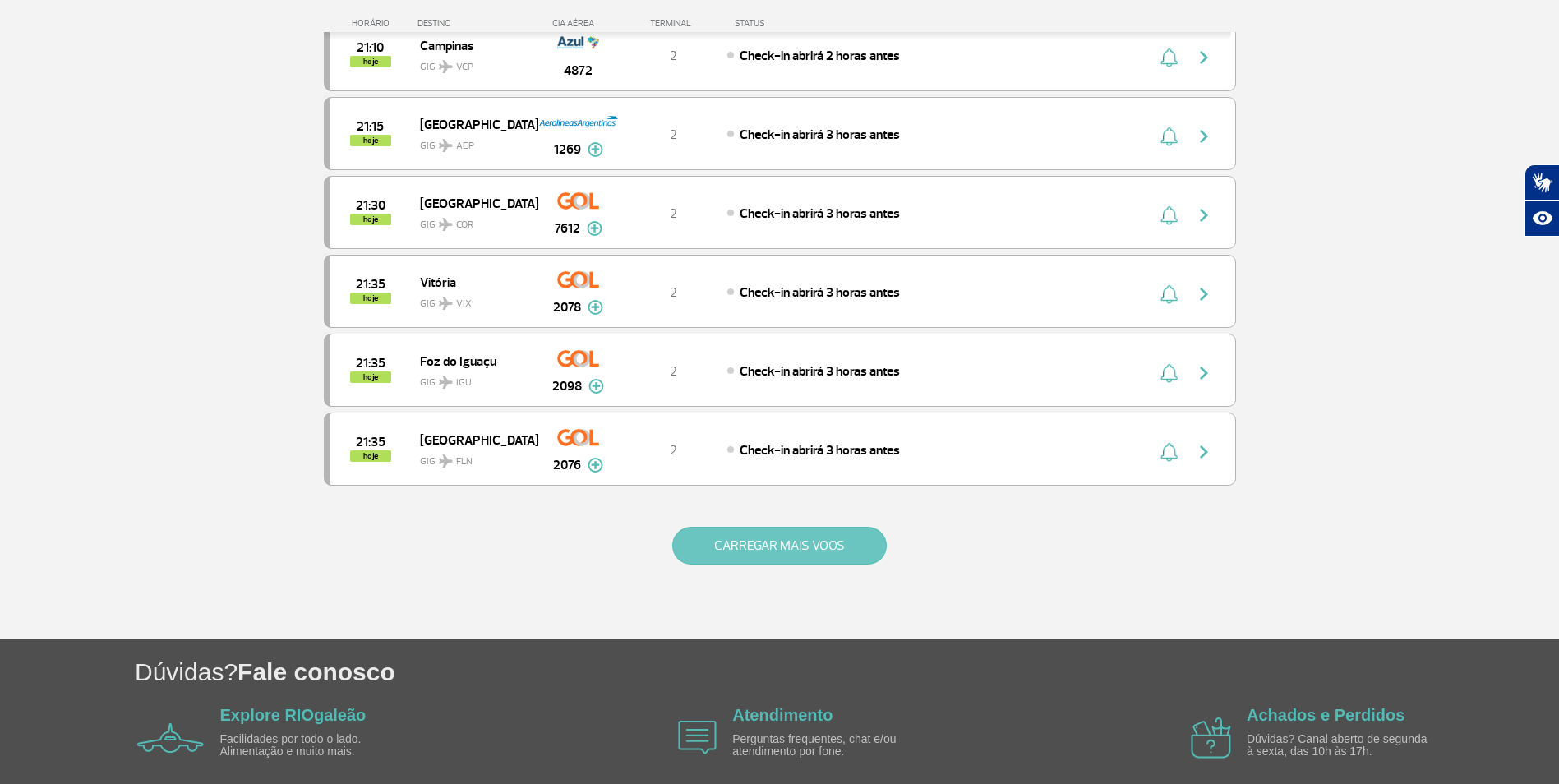
scroll to position [7738, 0]
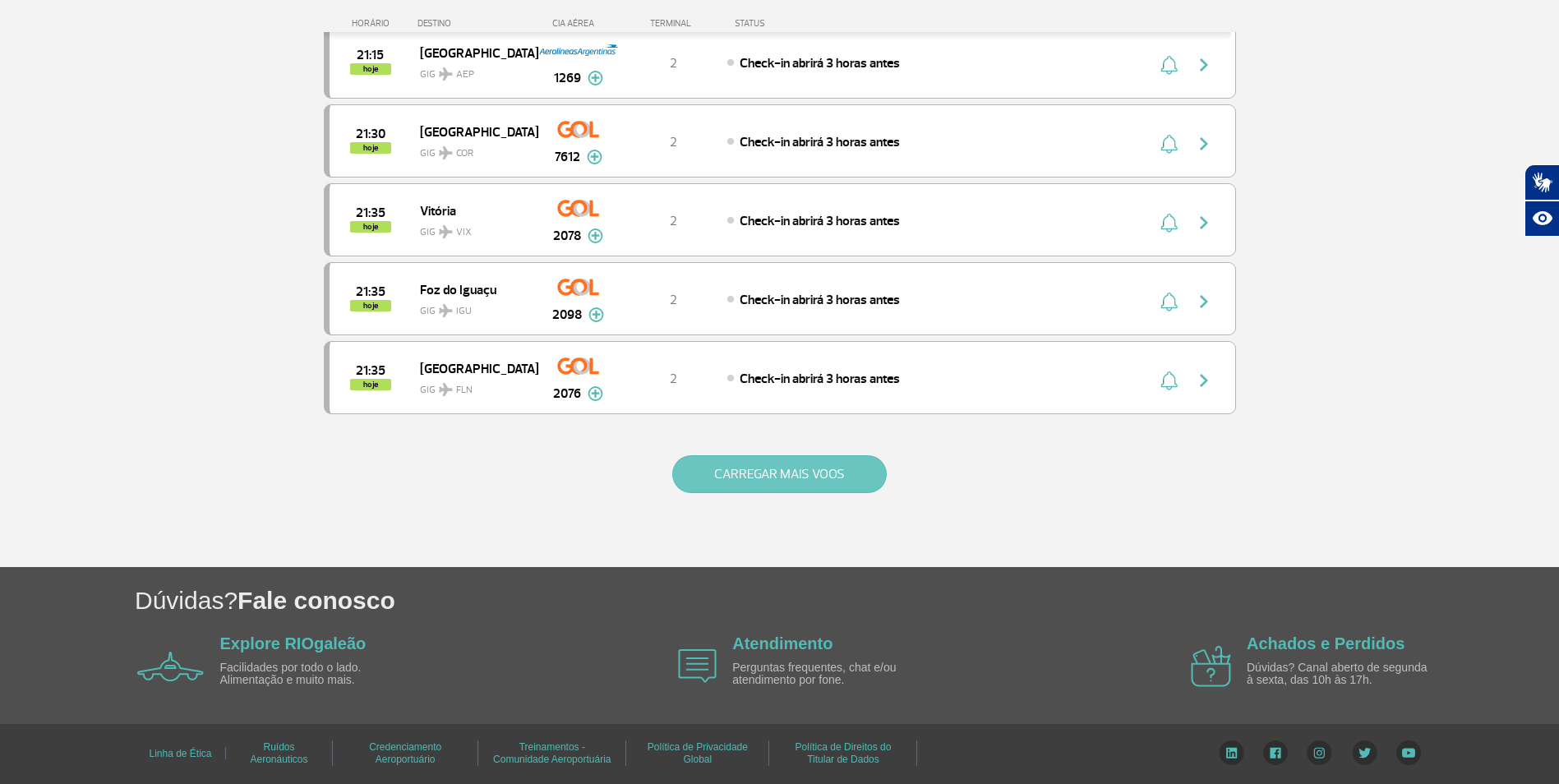
click at [811, 468] on button "CARREGAR MAIS VOOS" at bounding box center [779, 474] width 215 height 38
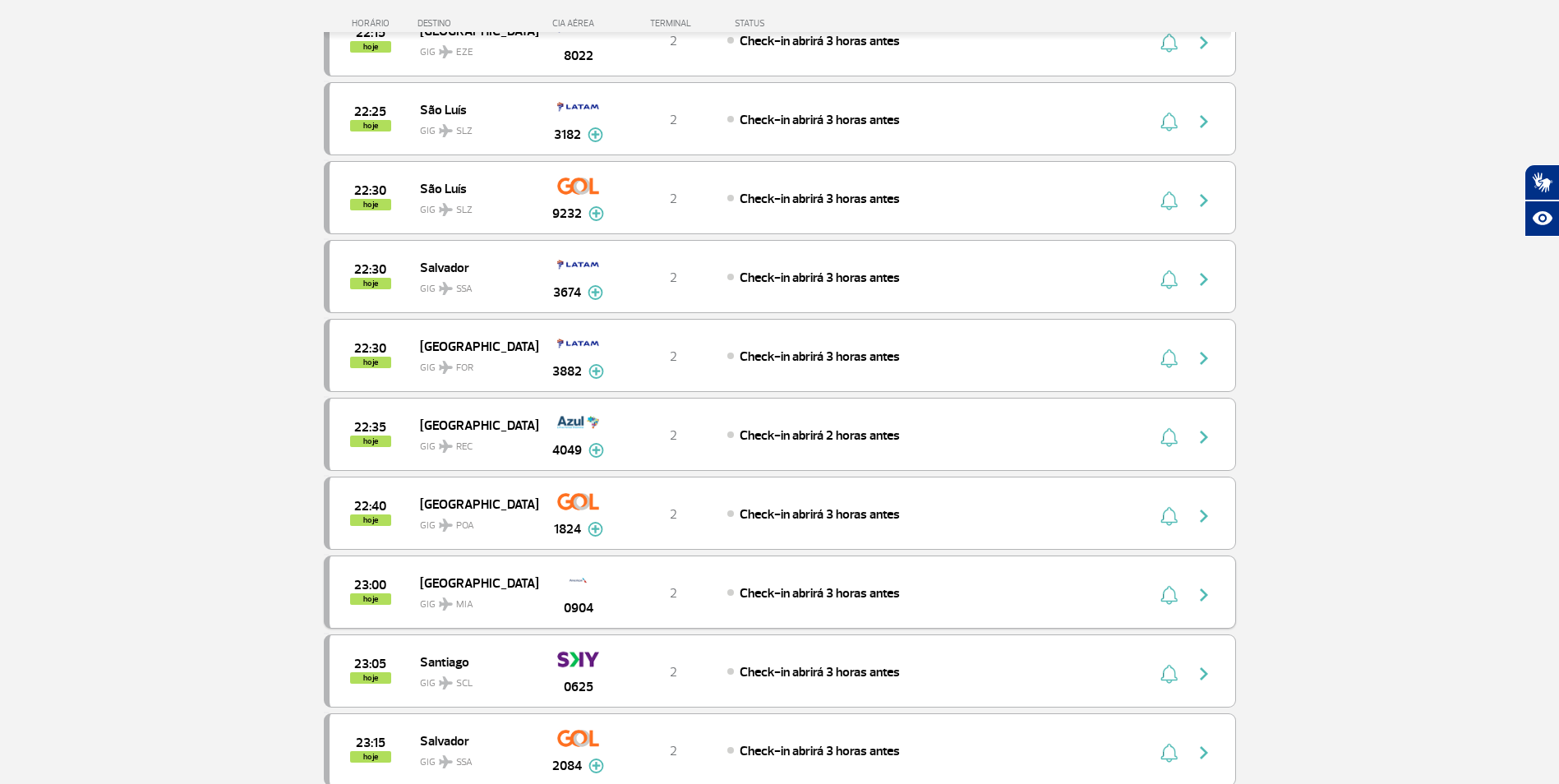
scroll to position [9244, 0]
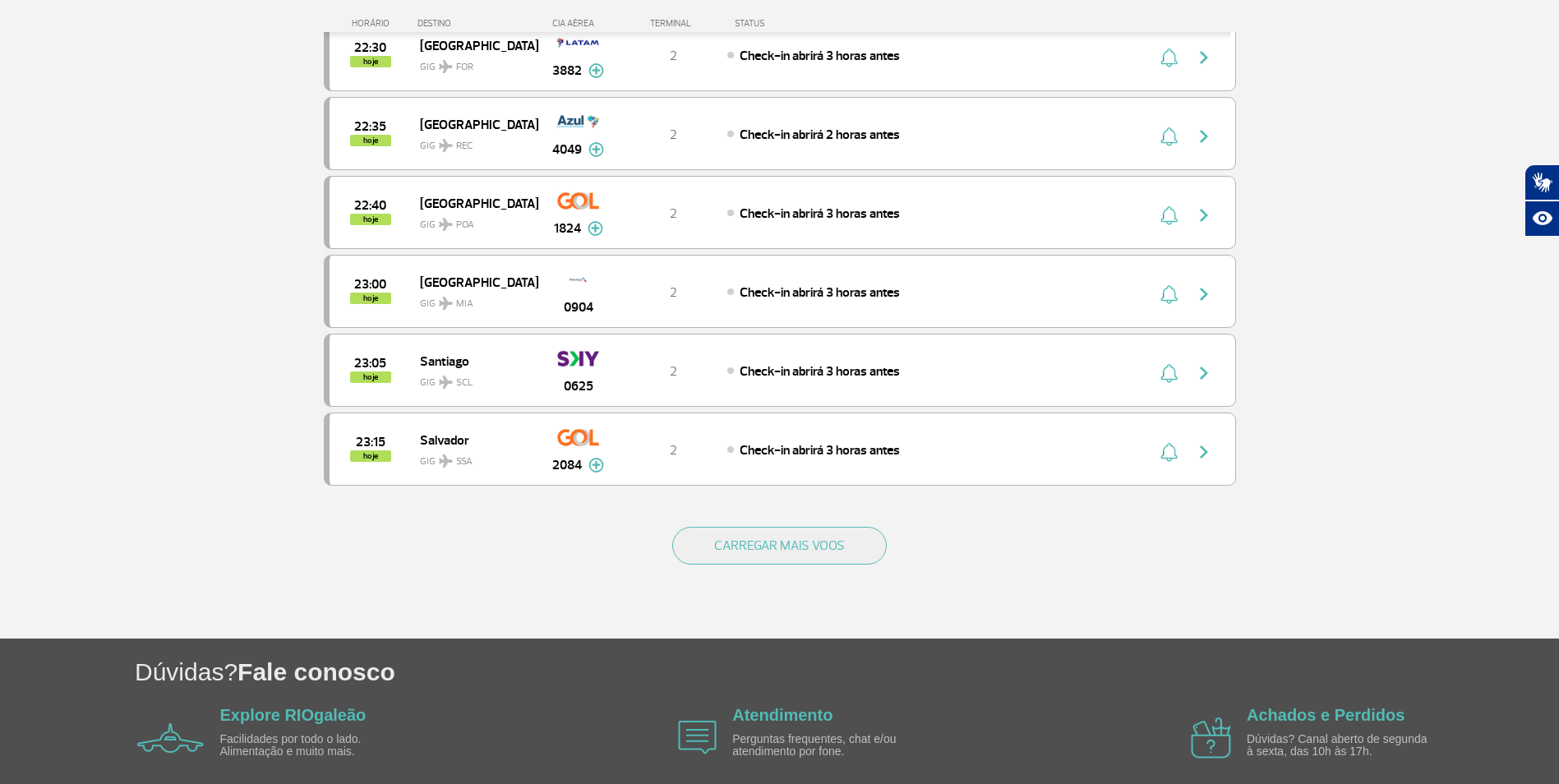
click at [834, 565] on div "CARREGAR MAIS VOOS" at bounding box center [779, 572] width 912 height 132
click at [811, 537] on button "CARREGAR MAIS VOOS" at bounding box center [779, 545] width 215 height 38
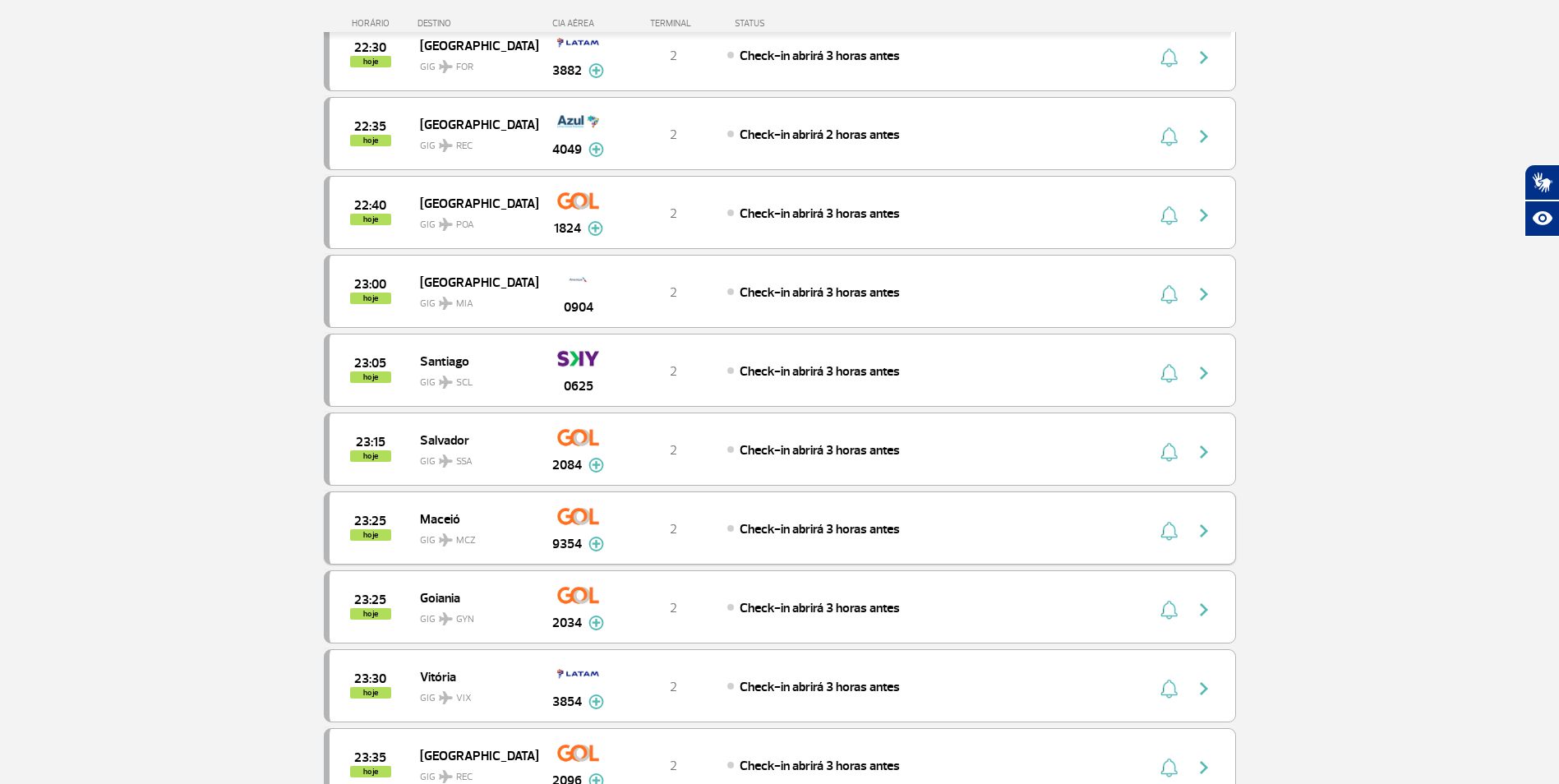
scroll to position [9545, 0]
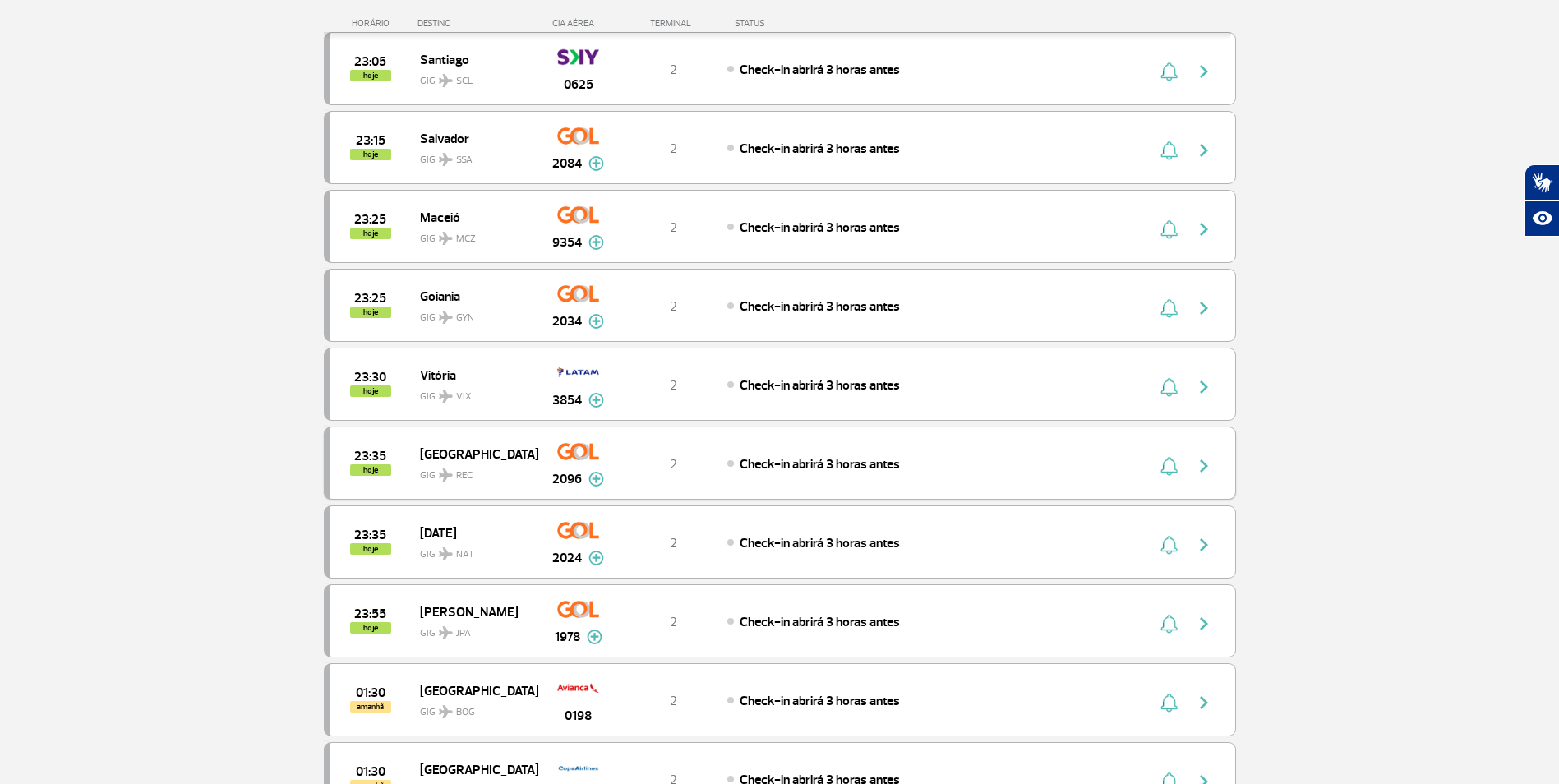
click at [931, 463] on div "Check-in abrirá 3 horas antes" at bounding box center [908, 463] width 362 height 18
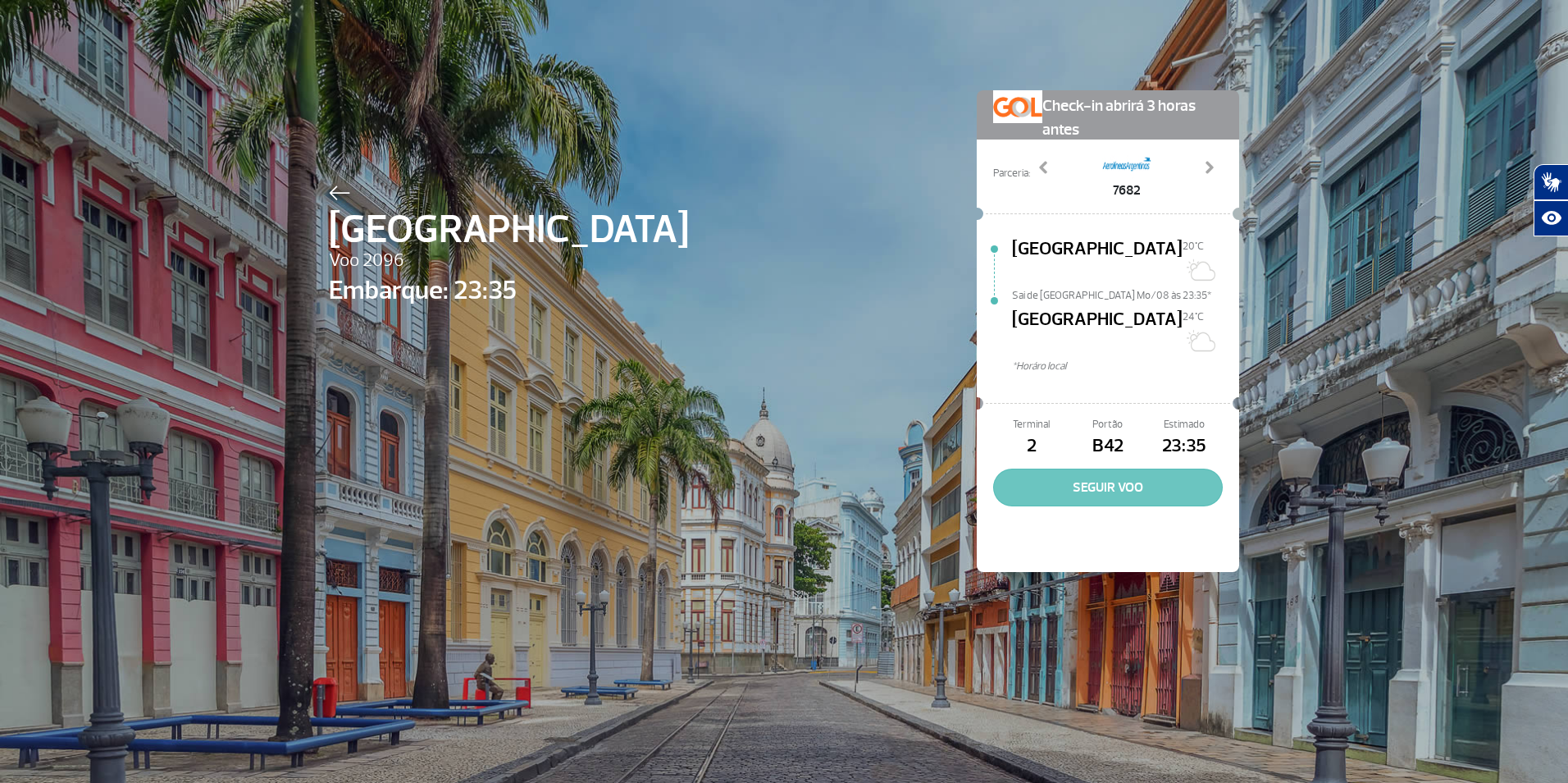
click at [1105, 469] on button "SEGUIR VOO" at bounding box center [1108, 487] width 230 height 38
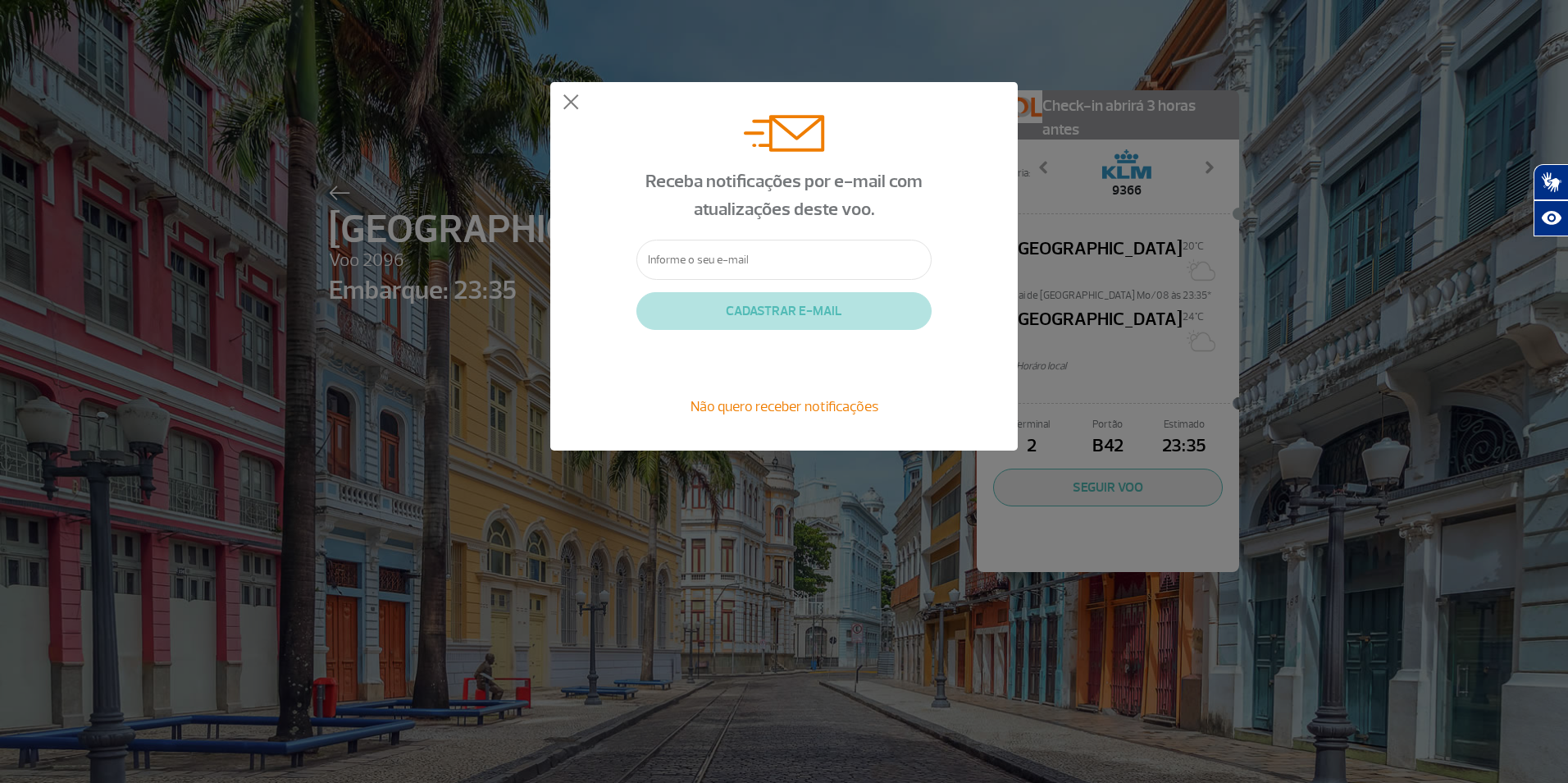
click at [816, 256] on input "text" at bounding box center [784, 260] width 295 height 40
type input "williamsdmelo@gmail.com"
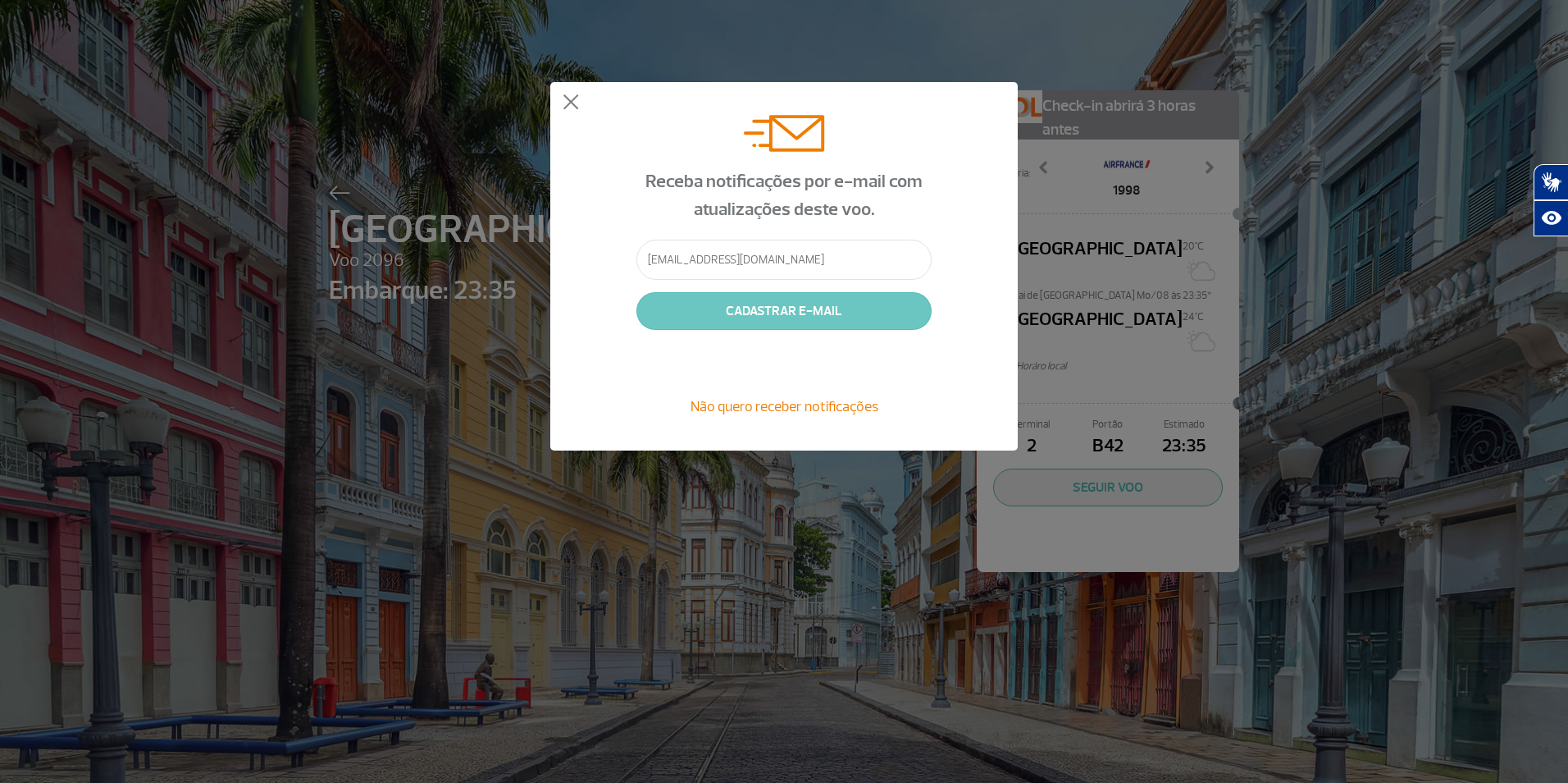
click at [773, 310] on button "CADASTRAR E-MAIL" at bounding box center [784, 311] width 295 height 38
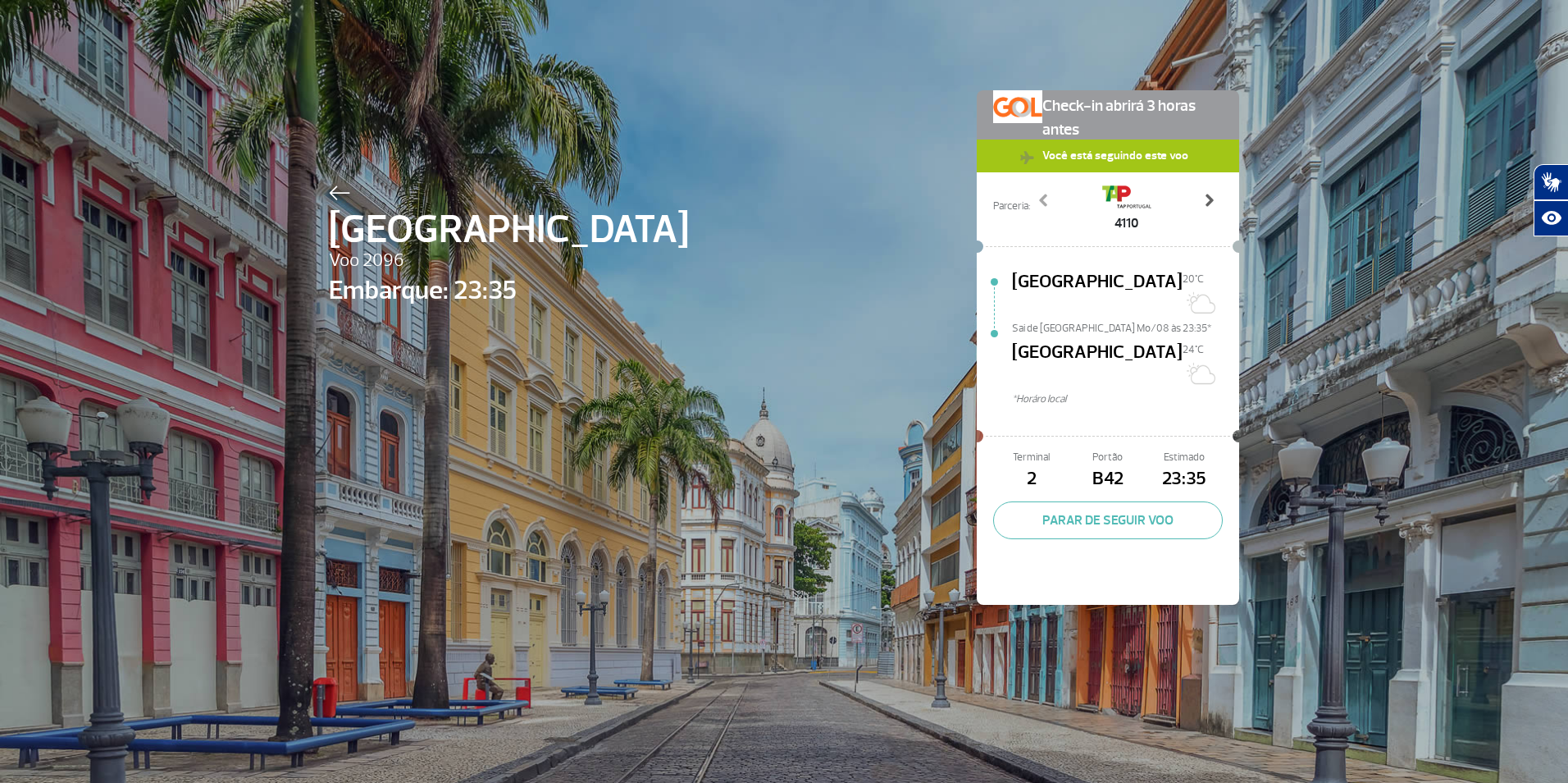
click at [1206, 202] on span at bounding box center [1208, 200] width 17 height 17
